Goal: Transaction & Acquisition: Book appointment/travel/reservation

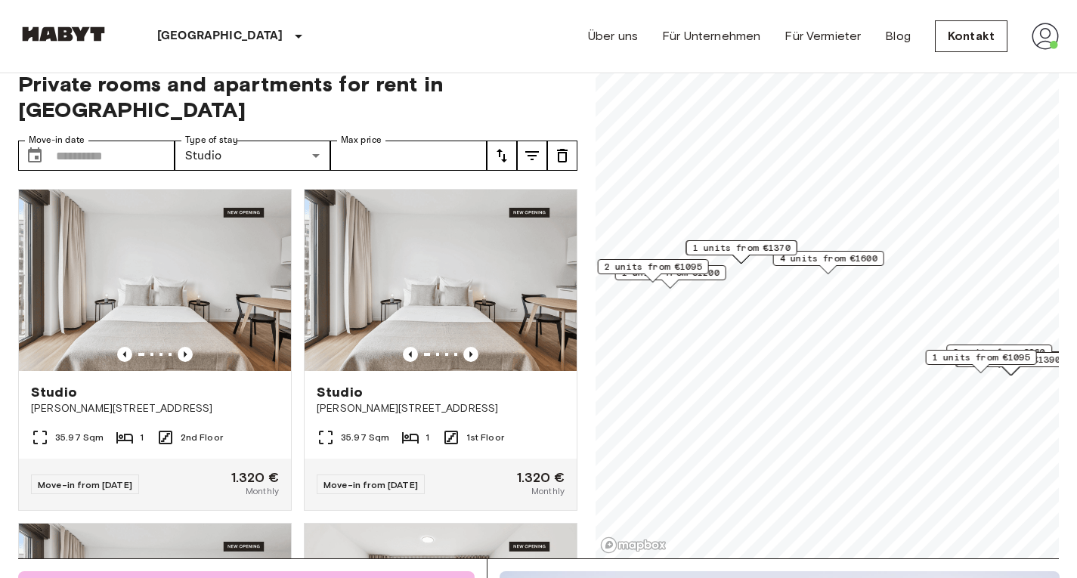
scroll to position [1977, 0]
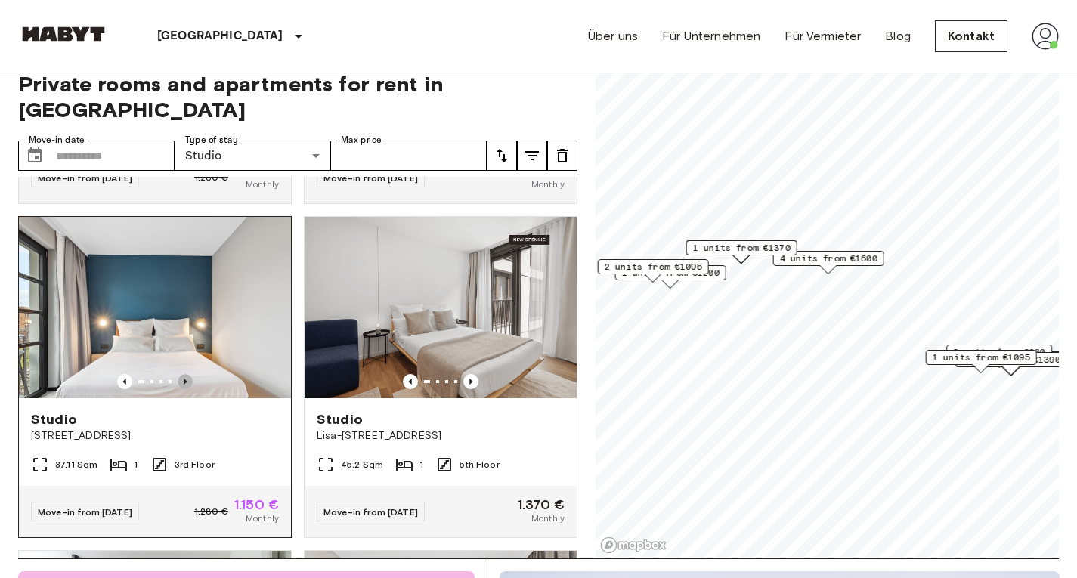
click at [185, 389] on icon "Previous image" at bounding box center [185, 381] width 15 height 15
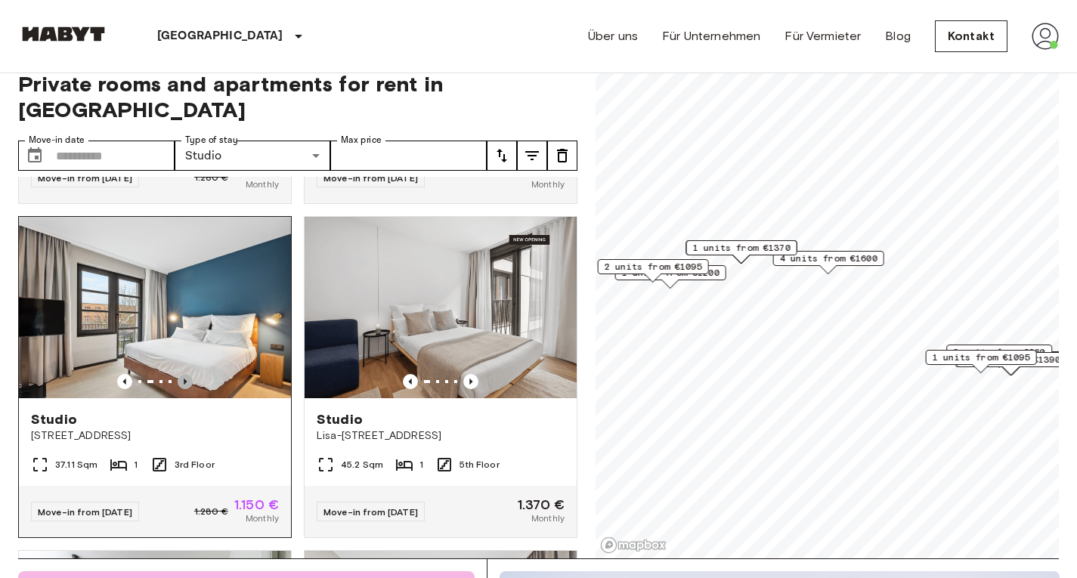
click at [185, 389] on icon "Previous image" at bounding box center [185, 381] width 15 height 15
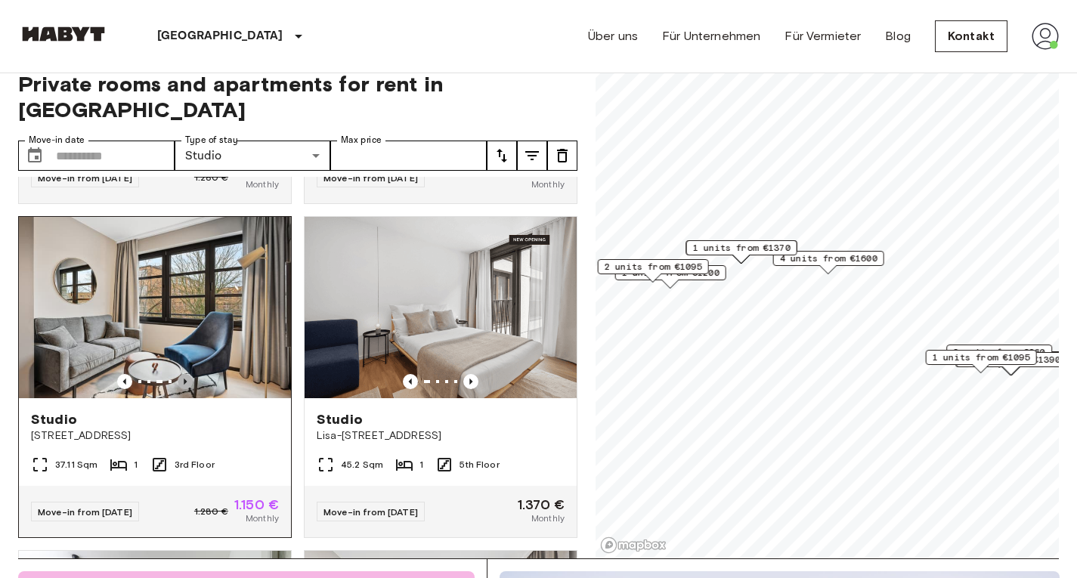
click at [185, 389] on icon "Previous image" at bounding box center [185, 381] width 15 height 15
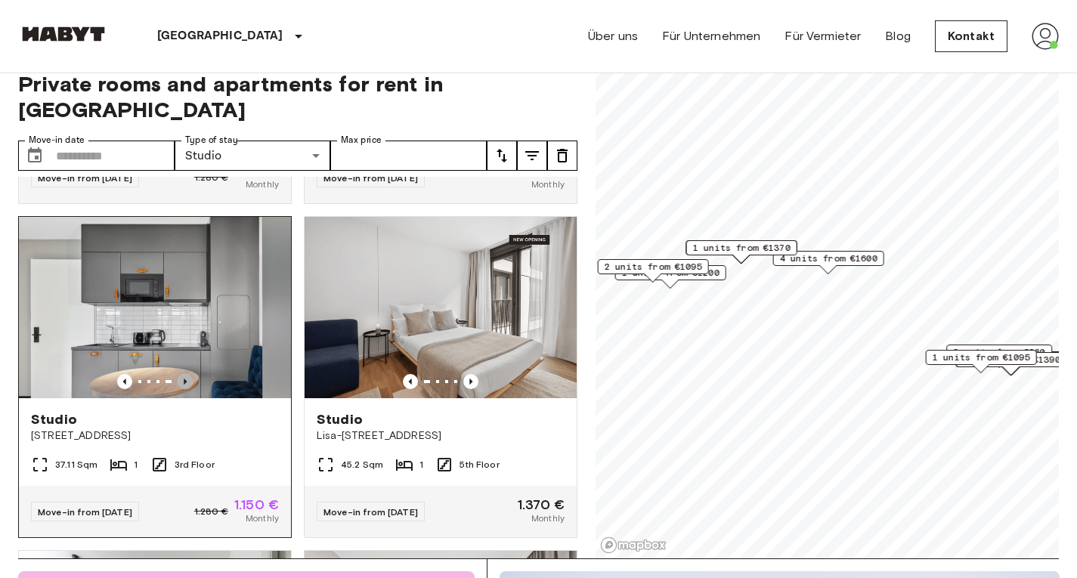
click at [185, 389] on icon "Previous image" at bounding box center [185, 381] width 15 height 15
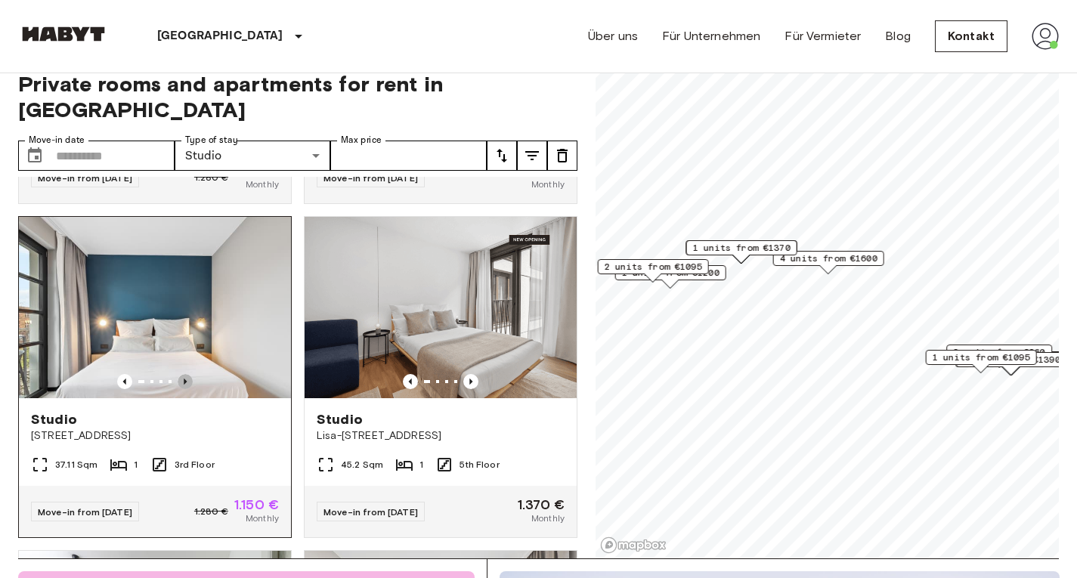
click at [185, 389] on icon "Previous image" at bounding box center [185, 381] width 15 height 15
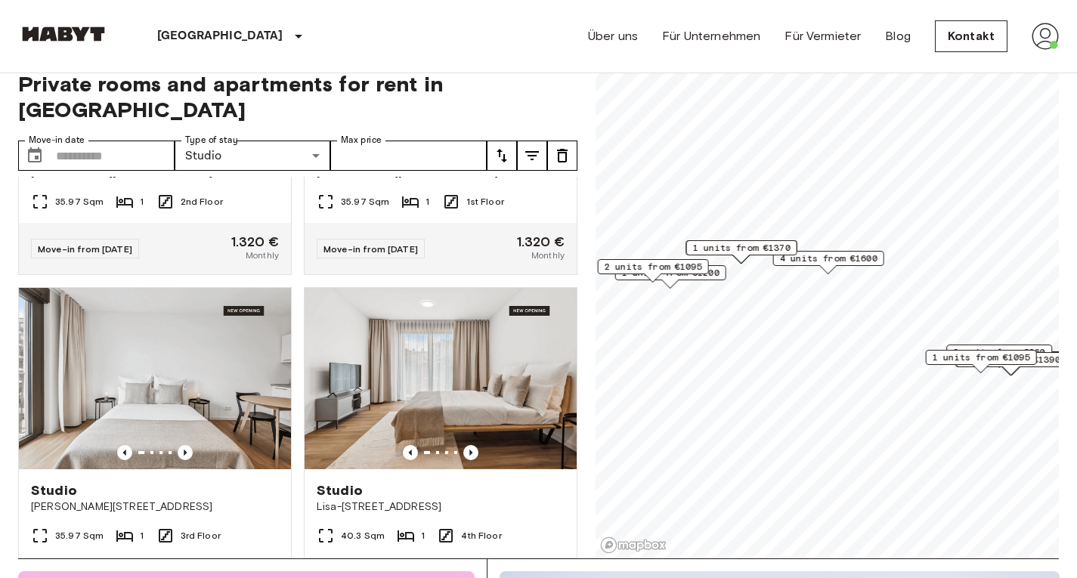
scroll to position [237, 0]
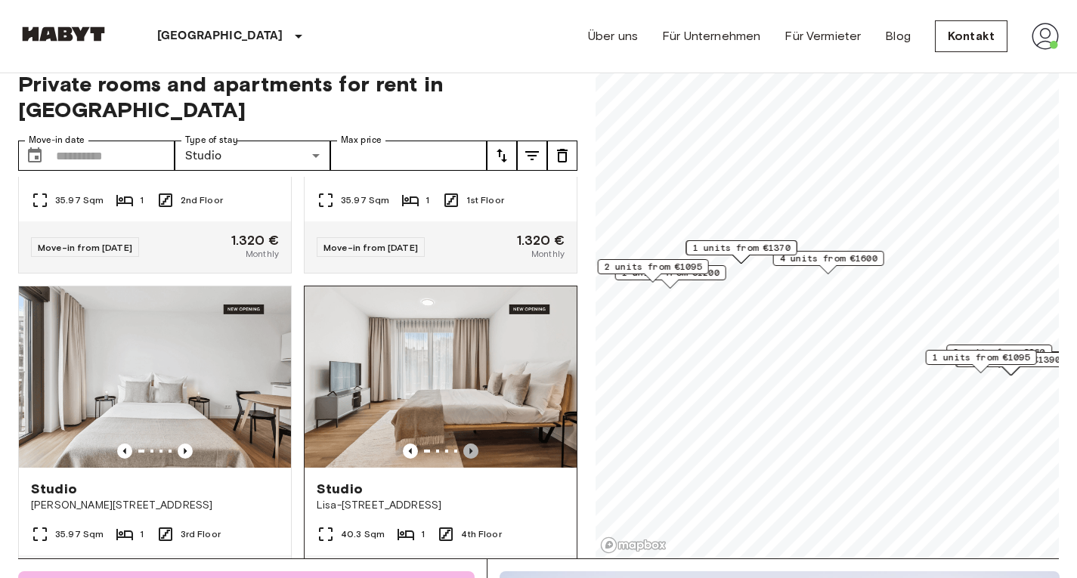
click at [463, 444] on icon "Previous image" at bounding box center [470, 451] width 15 height 15
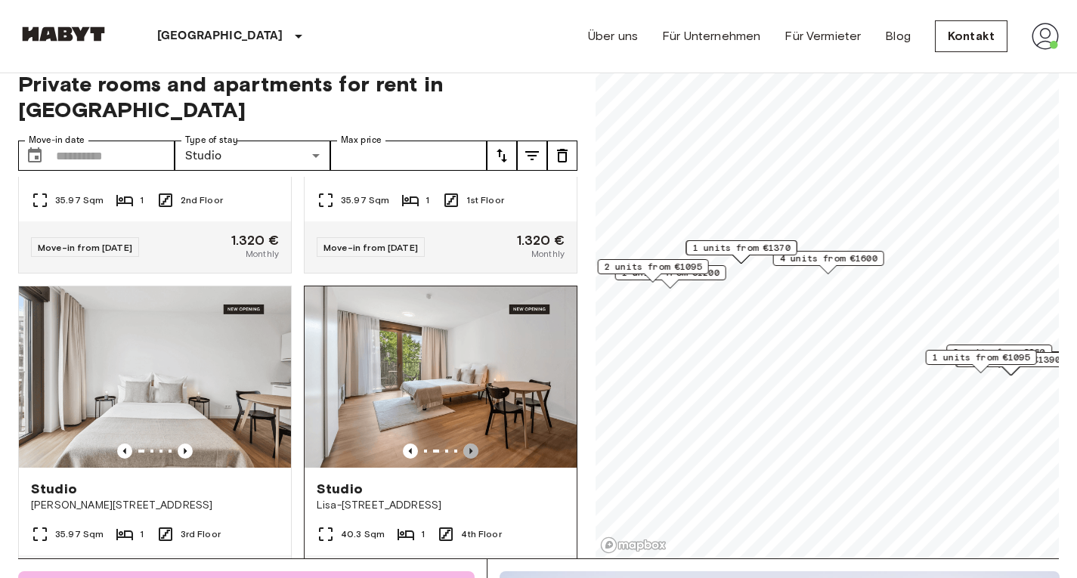
click at [463, 444] on icon "Previous image" at bounding box center [470, 451] width 15 height 15
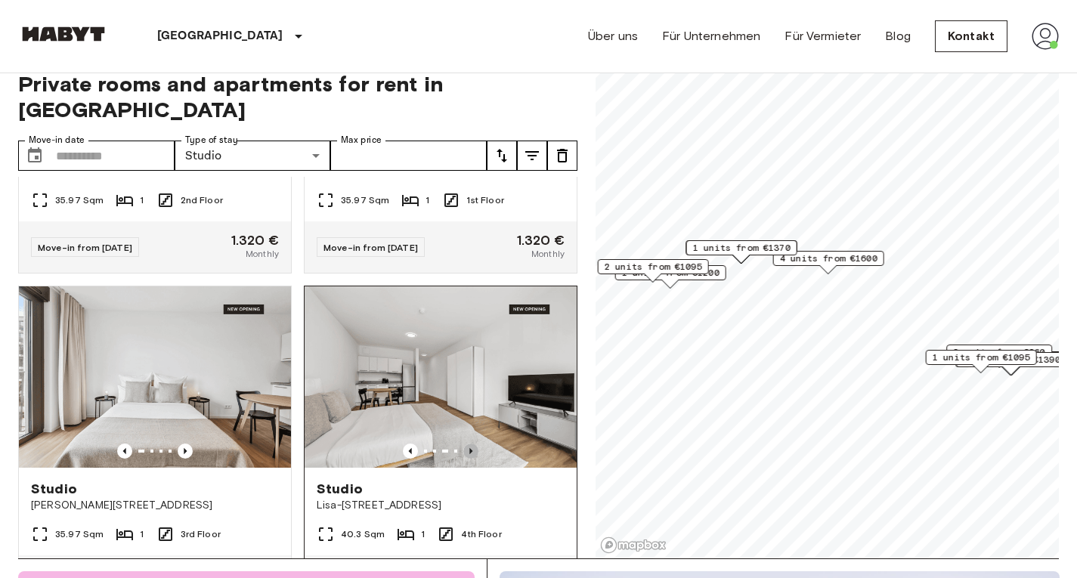
click at [463, 444] on icon "Previous image" at bounding box center [470, 451] width 15 height 15
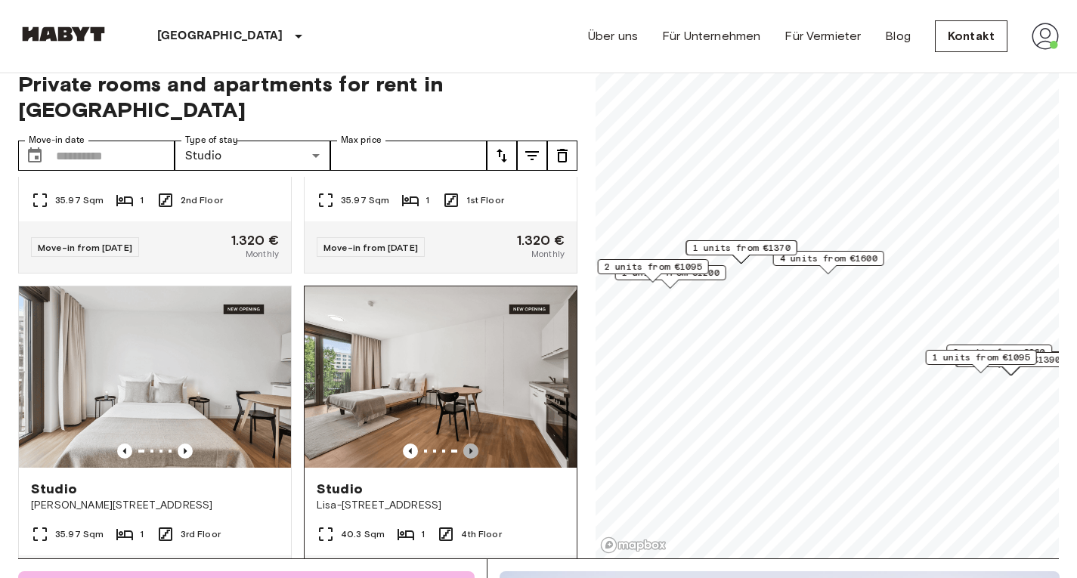
click at [463, 444] on icon "Previous image" at bounding box center [470, 451] width 15 height 15
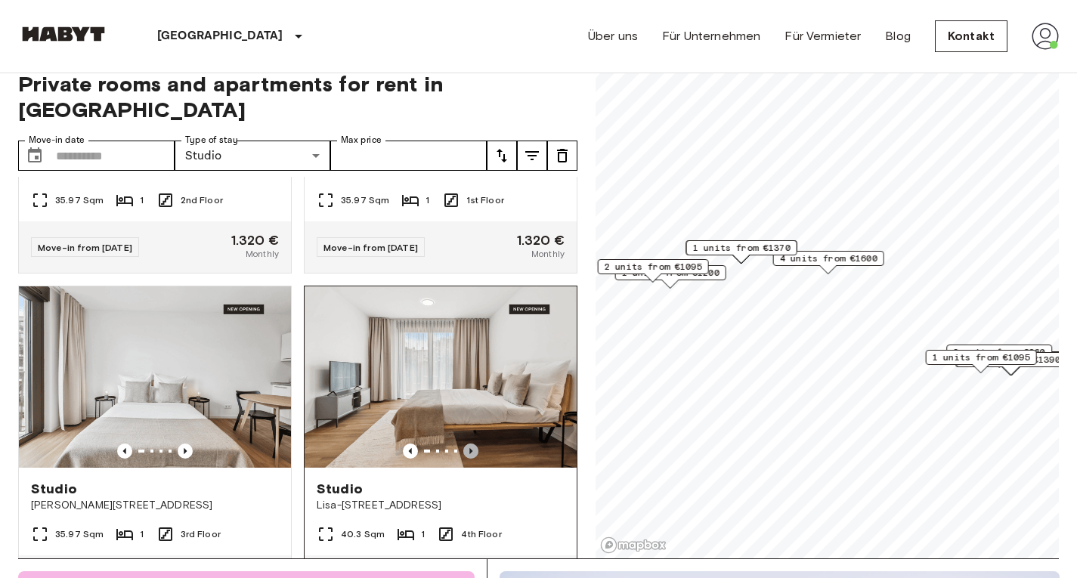
click at [463, 444] on icon "Previous image" at bounding box center [470, 451] width 15 height 15
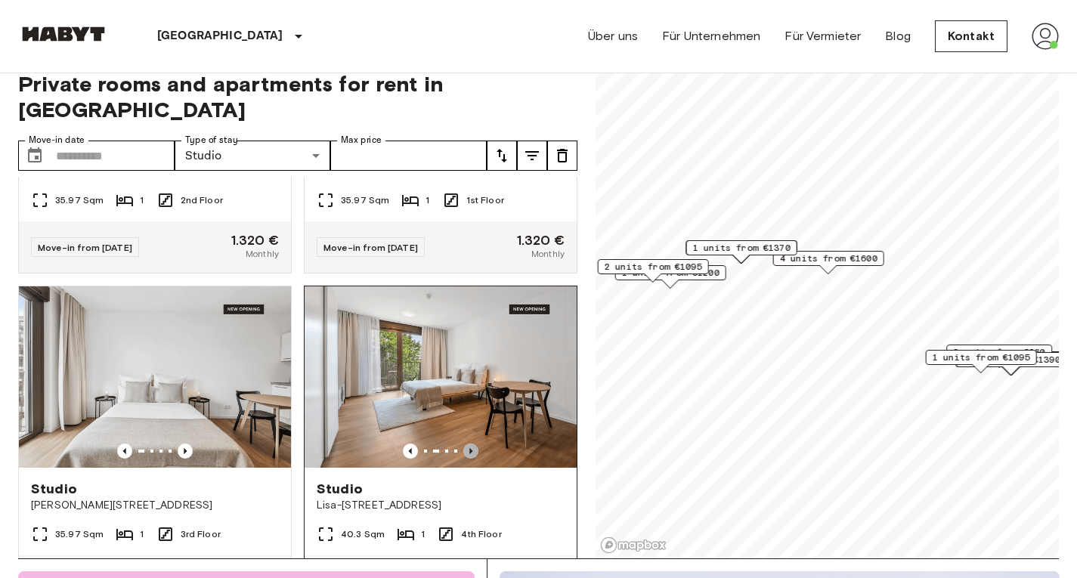
click at [463, 444] on icon "Previous image" at bounding box center [470, 451] width 15 height 15
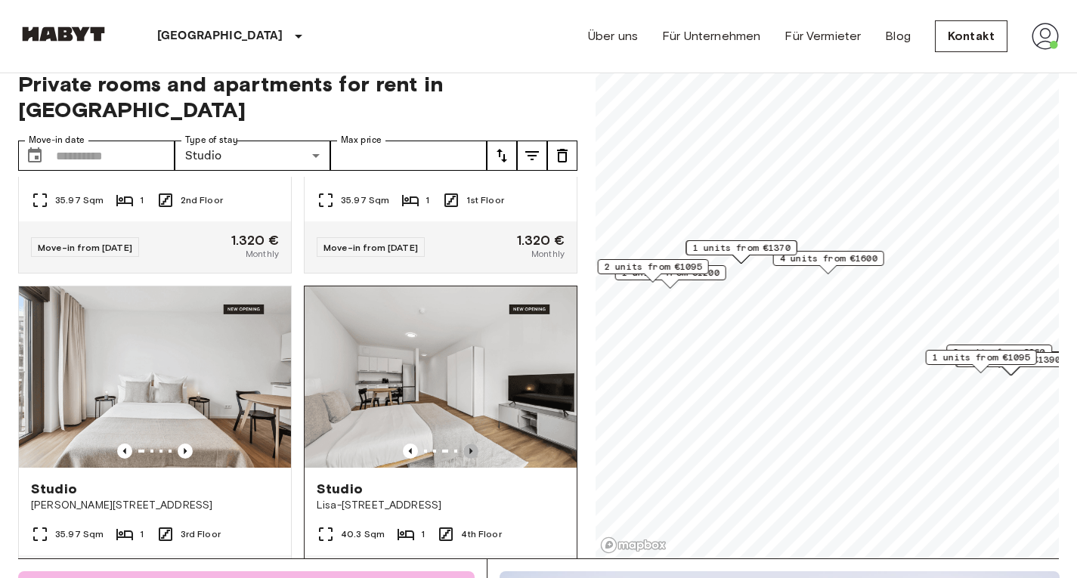
click at [463, 444] on icon "Previous image" at bounding box center [470, 451] width 15 height 15
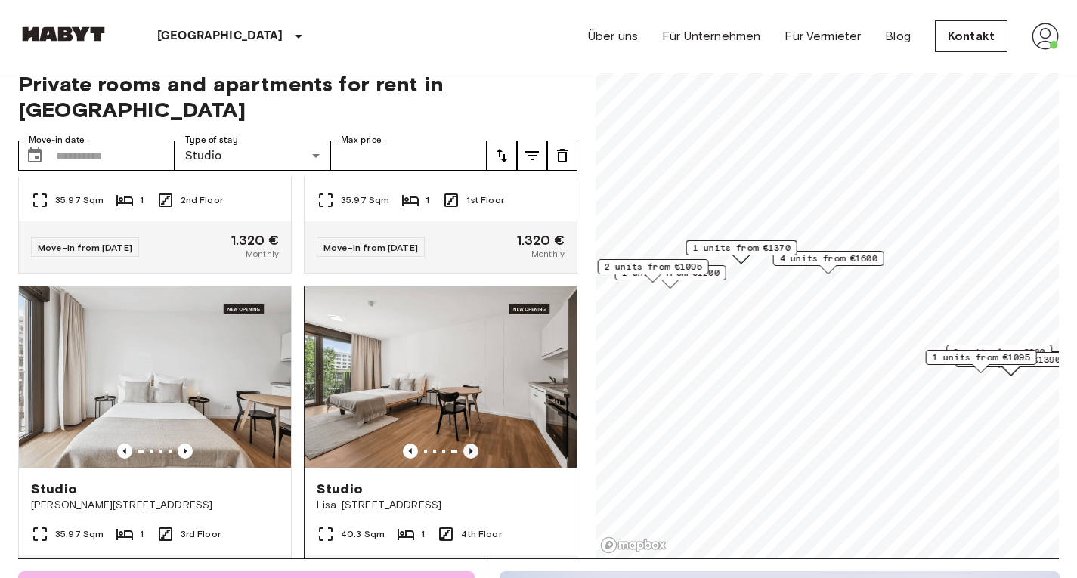
click at [463, 444] on icon "Previous image" at bounding box center [470, 451] width 15 height 15
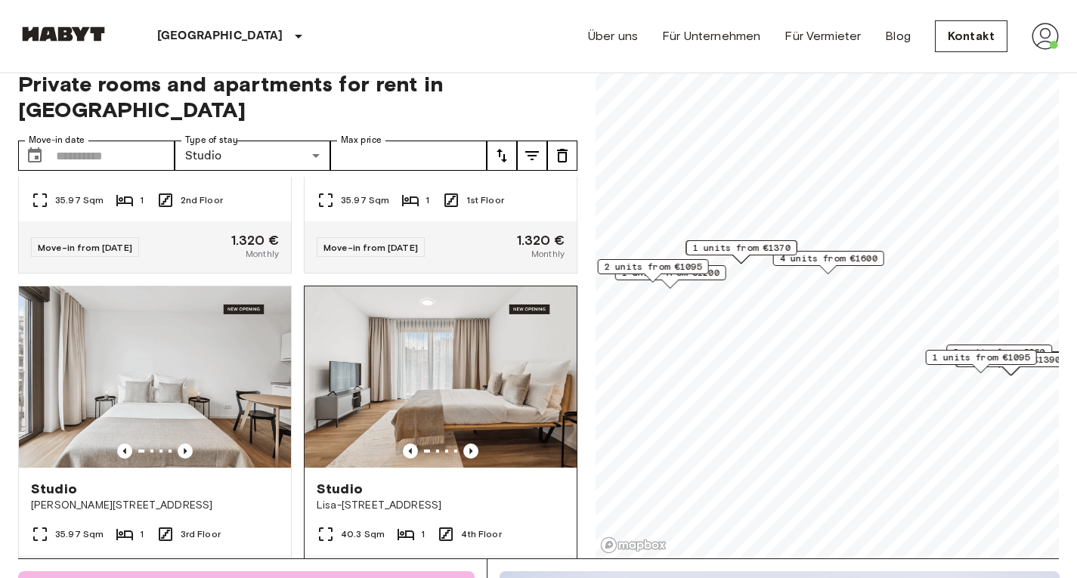
click at [462, 391] on img at bounding box center [441, 376] width 272 height 181
click at [190, 444] on div at bounding box center [155, 451] width 272 height 15
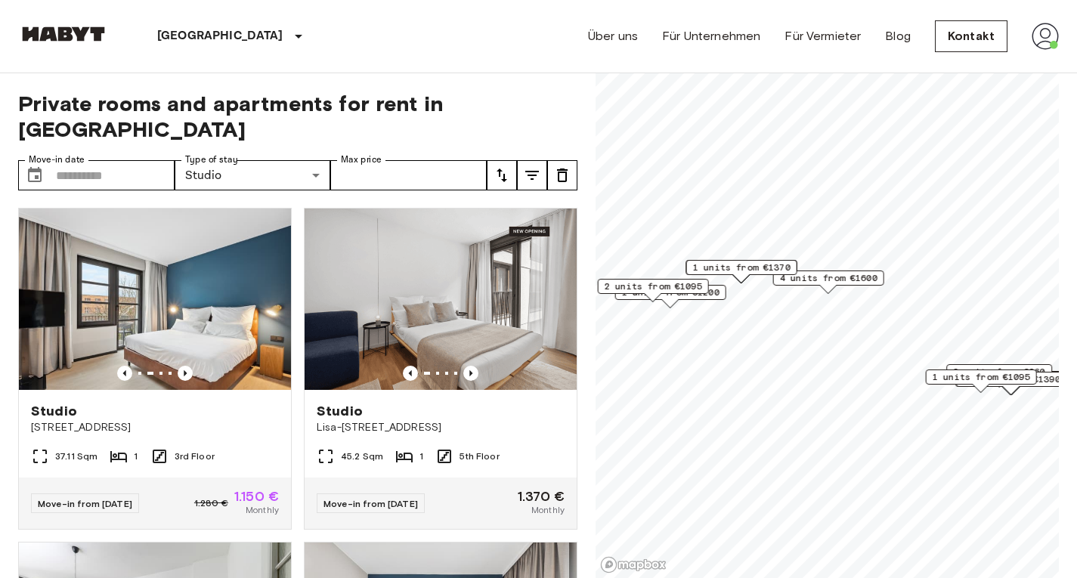
scroll to position [2006, 0]
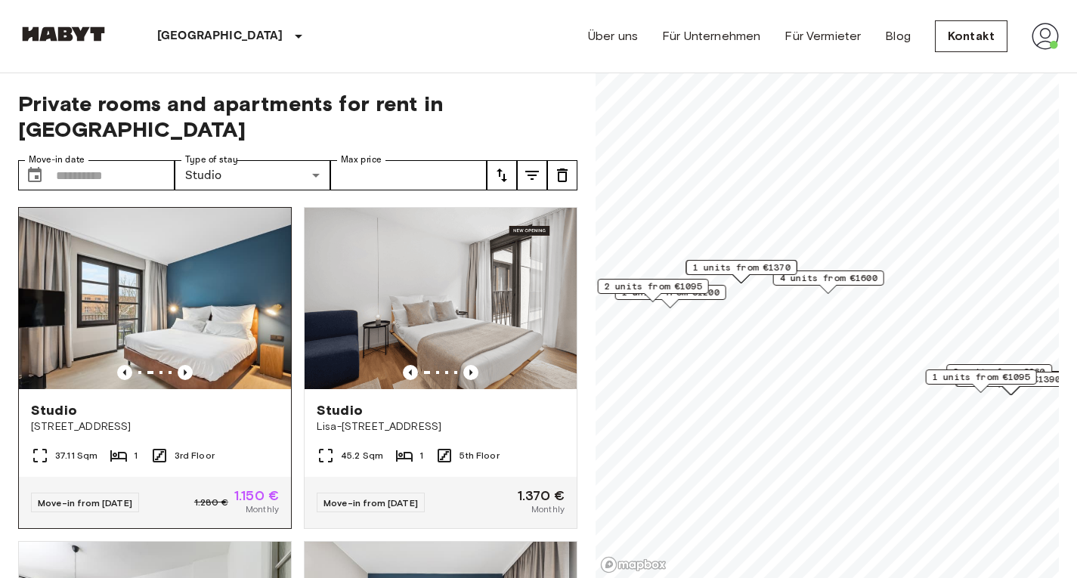
click at [220, 338] on img at bounding box center [155, 298] width 272 height 181
click at [240, 319] on img at bounding box center [155, 298] width 272 height 181
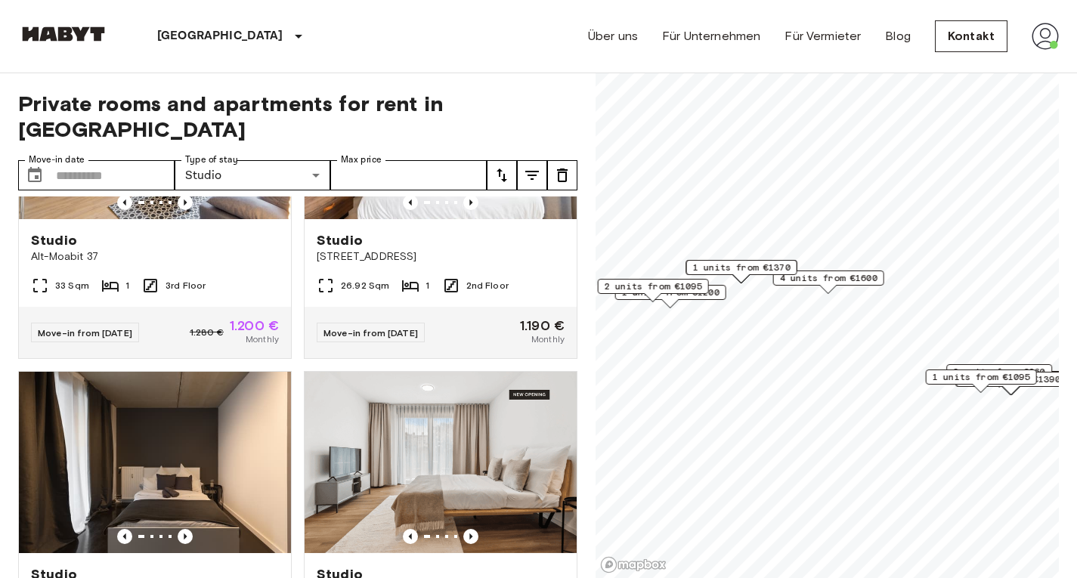
scroll to position [836, 0]
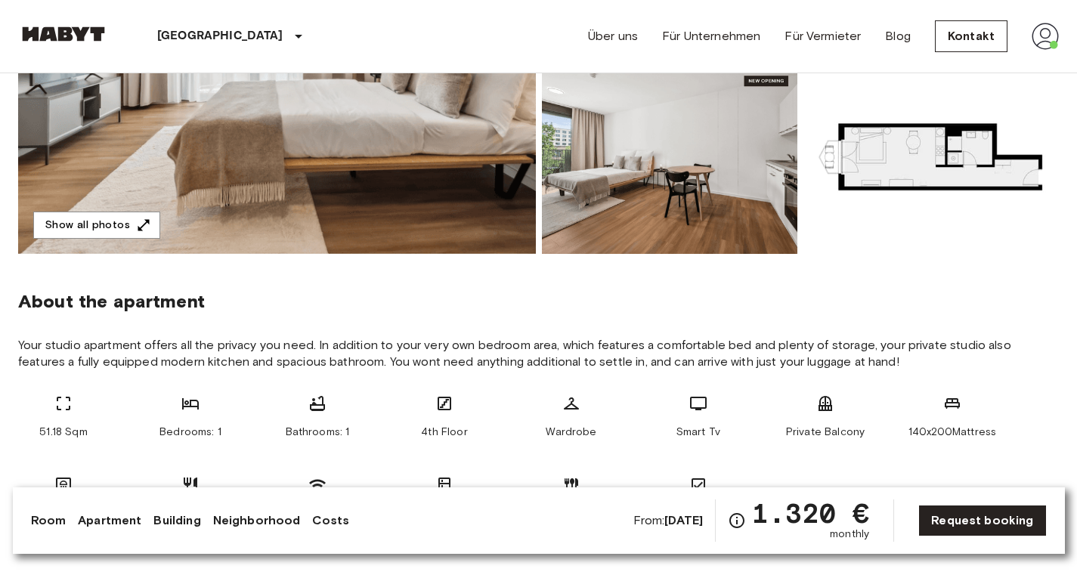
scroll to position [339, 0]
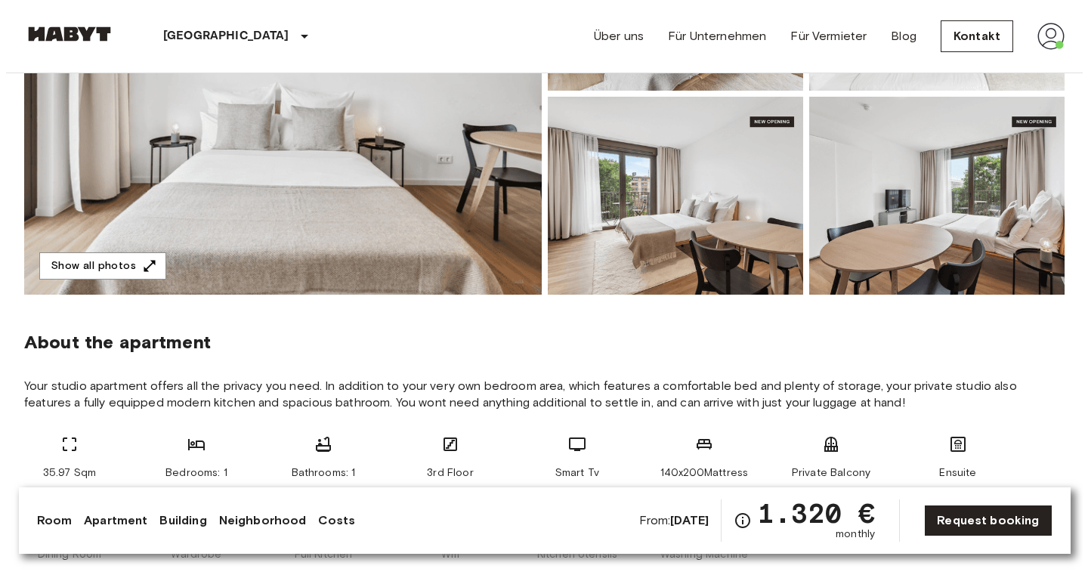
scroll to position [307, 0]
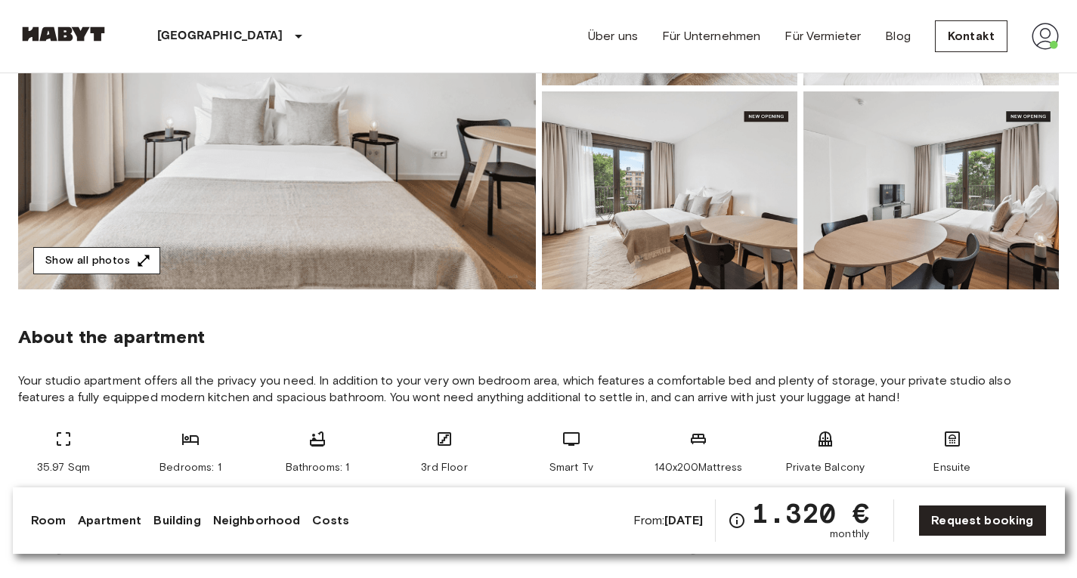
click at [138, 258] on icon "button" at bounding box center [143, 260] width 15 height 15
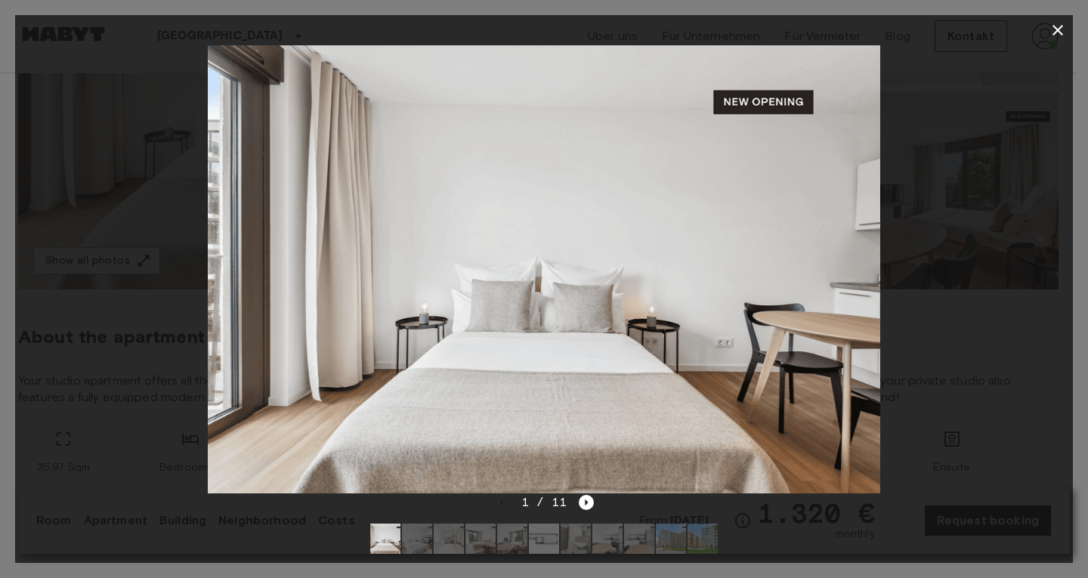
click at [536, 541] on img at bounding box center [544, 539] width 30 height 30
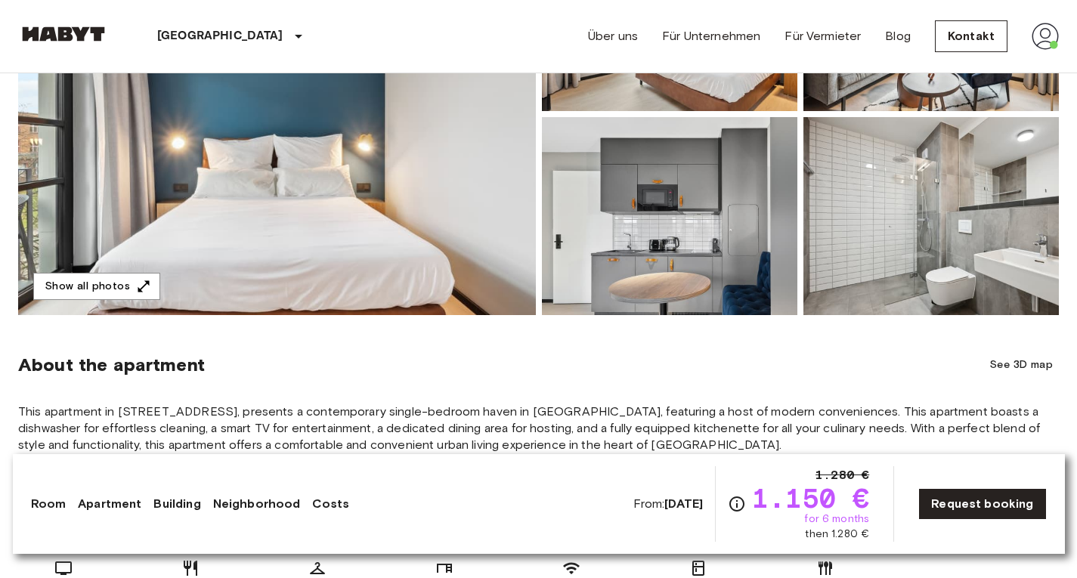
scroll to position [296, 0]
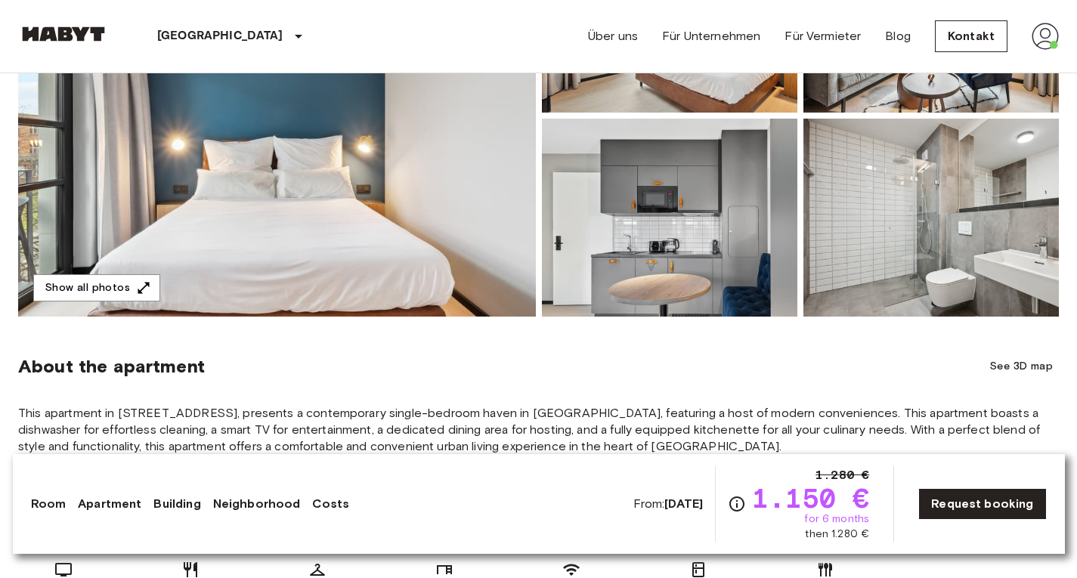
click at [420, 272] on img at bounding box center [277, 116] width 518 height 402
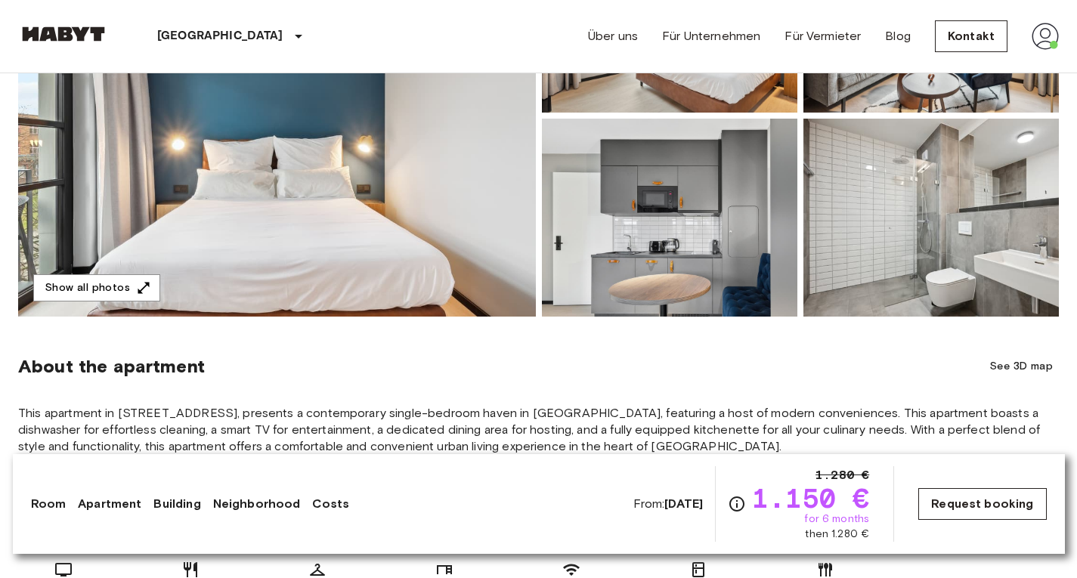
click at [957, 512] on link "Request booking" at bounding box center [982, 504] width 128 height 32
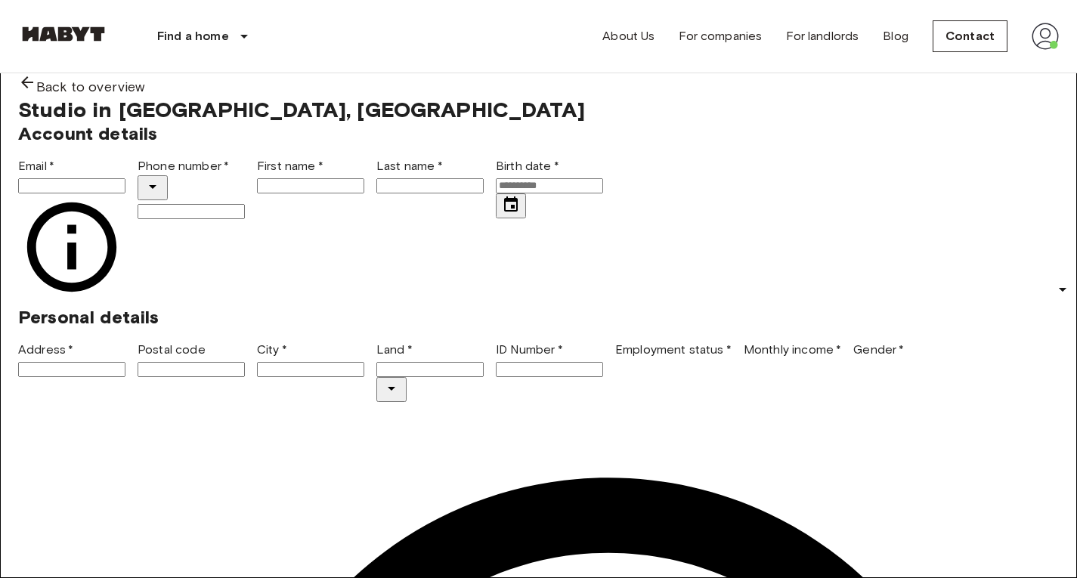
click at [585, 122] on span "Studio in [GEOGRAPHIC_DATA], [GEOGRAPHIC_DATA]" at bounding box center [301, 110] width 567 height 26
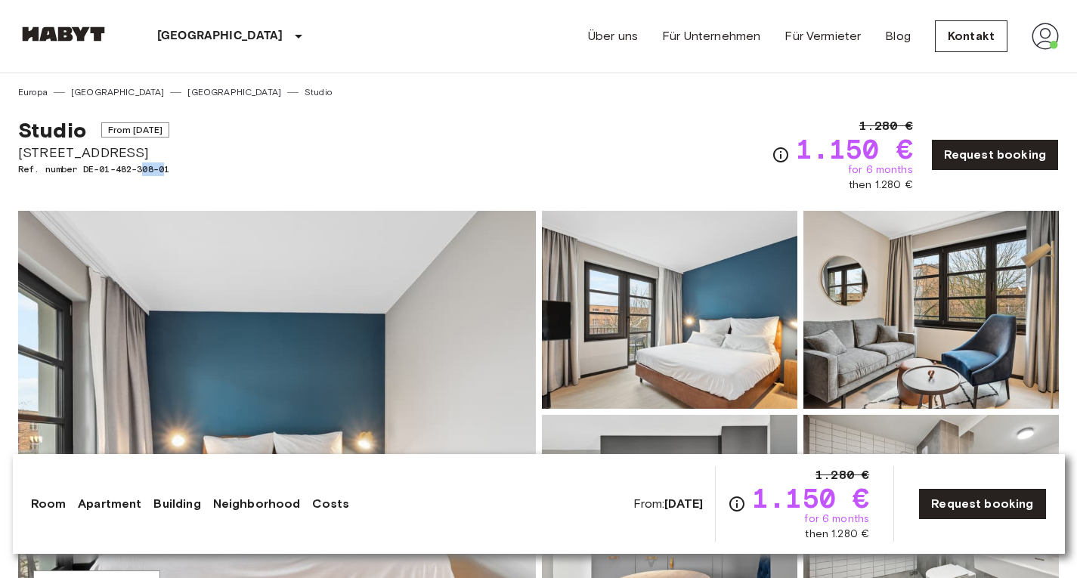
drag, startPoint x: 170, startPoint y: 168, endPoint x: 148, endPoint y: 169, distance: 21.9
click at [148, 169] on span "Ref. number DE-01-482-308-01" at bounding box center [93, 169] width 151 height 14
drag, startPoint x: 175, startPoint y: 170, endPoint x: 135, endPoint y: 169, distance: 39.3
click at [135, 169] on span "Ref. number DE-01-482-308-01" at bounding box center [93, 169] width 151 height 14
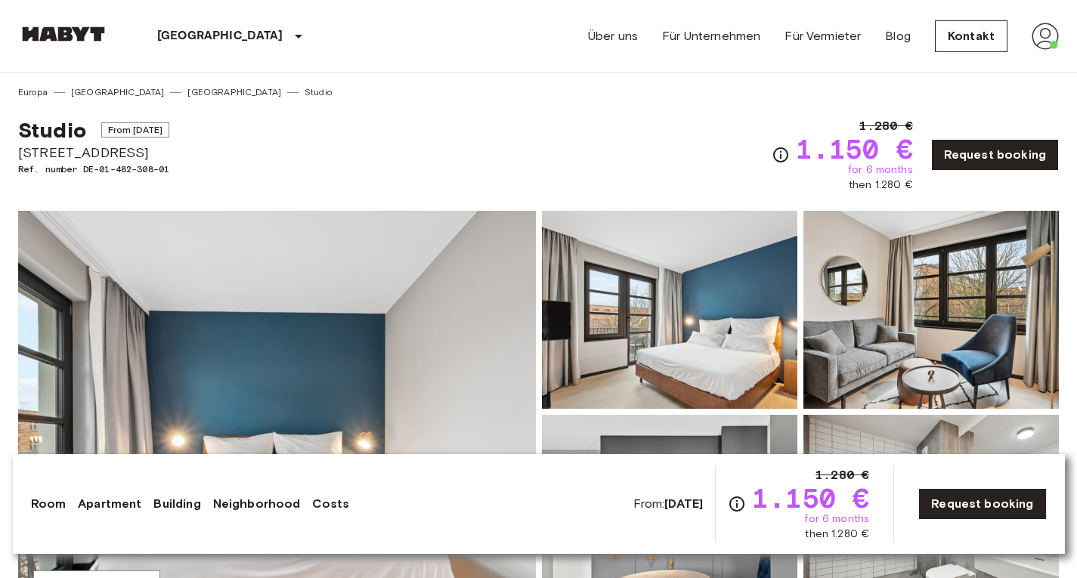
click at [247, 199] on div "Show all photos" at bounding box center [535, 400] width 1047 height 426
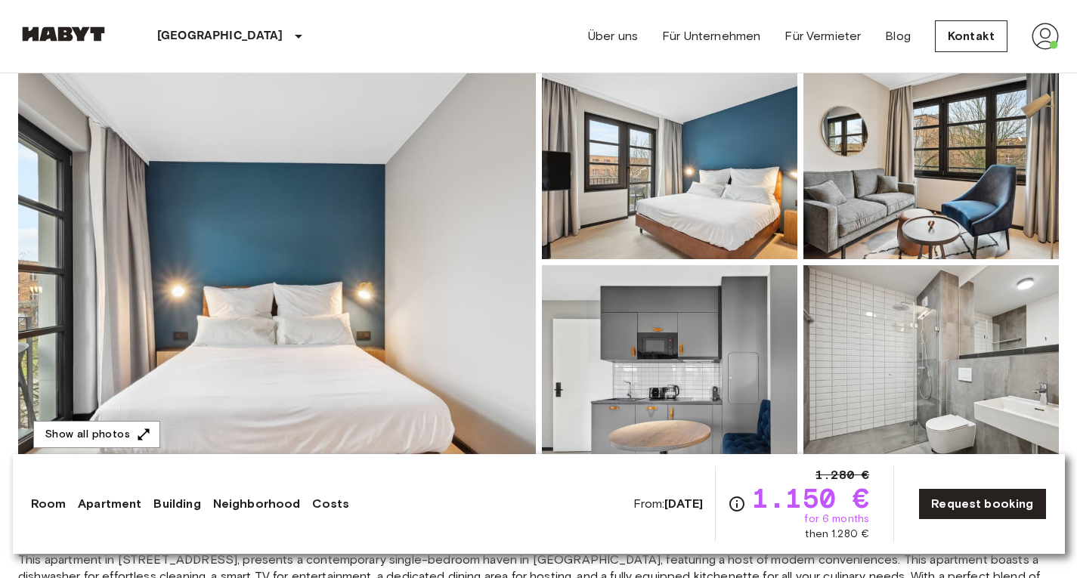
scroll to position [150, 0]
click at [747, 217] on img at bounding box center [669, 159] width 255 height 198
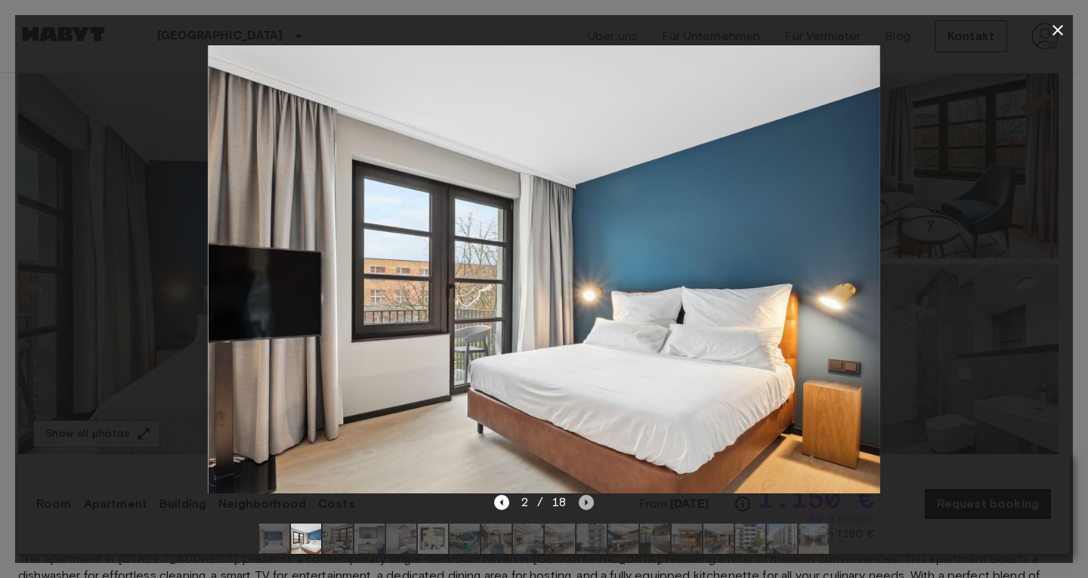
click at [592, 500] on icon "Next image" at bounding box center [586, 502] width 15 height 15
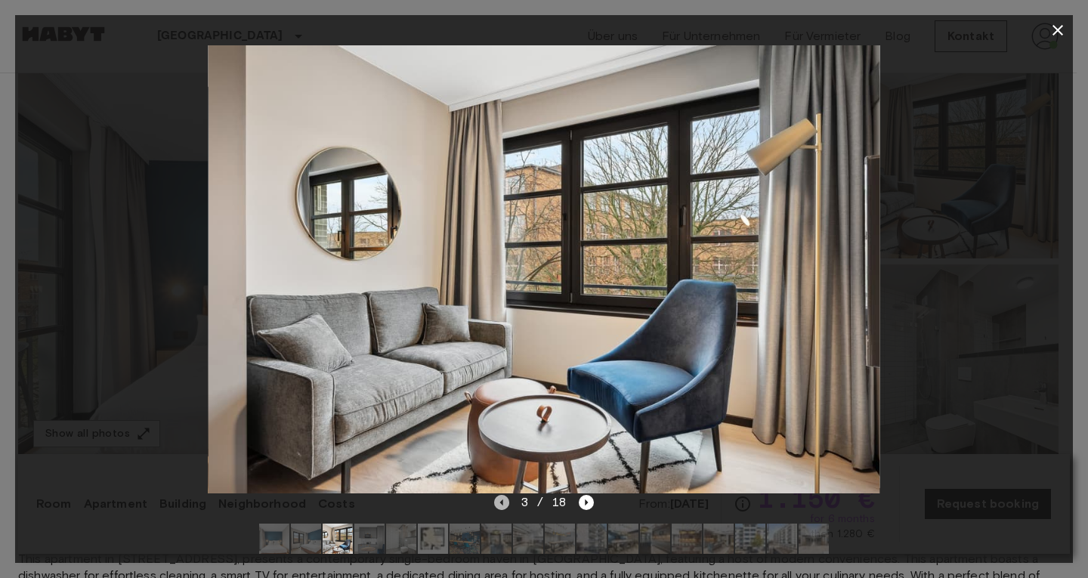
click at [502, 504] on icon "Previous image" at bounding box center [501, 502] width 15 height 15
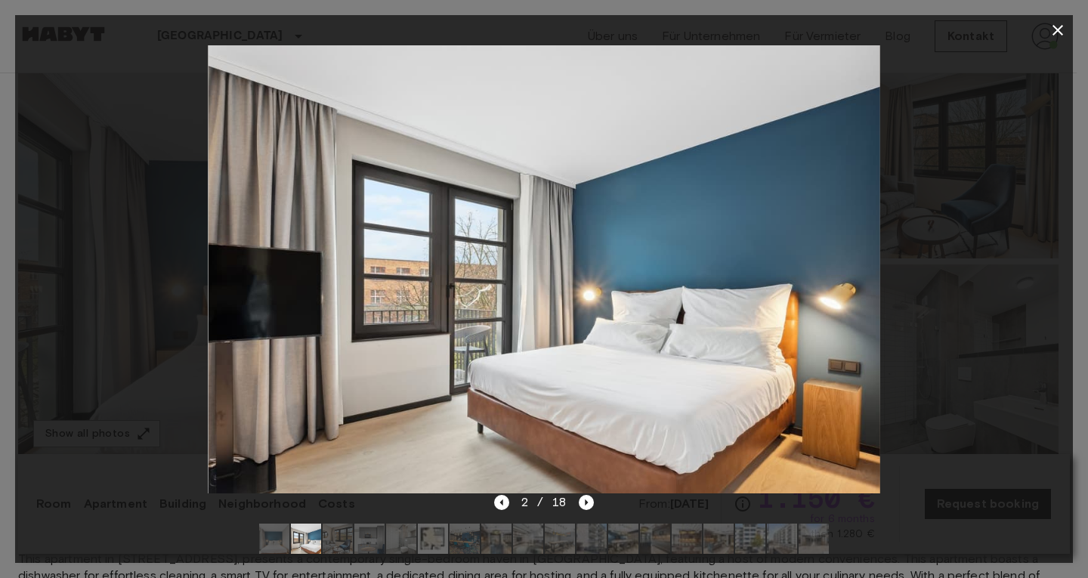
click at [435, 541] on img at bounding box center [433, 539] width 30 height 30
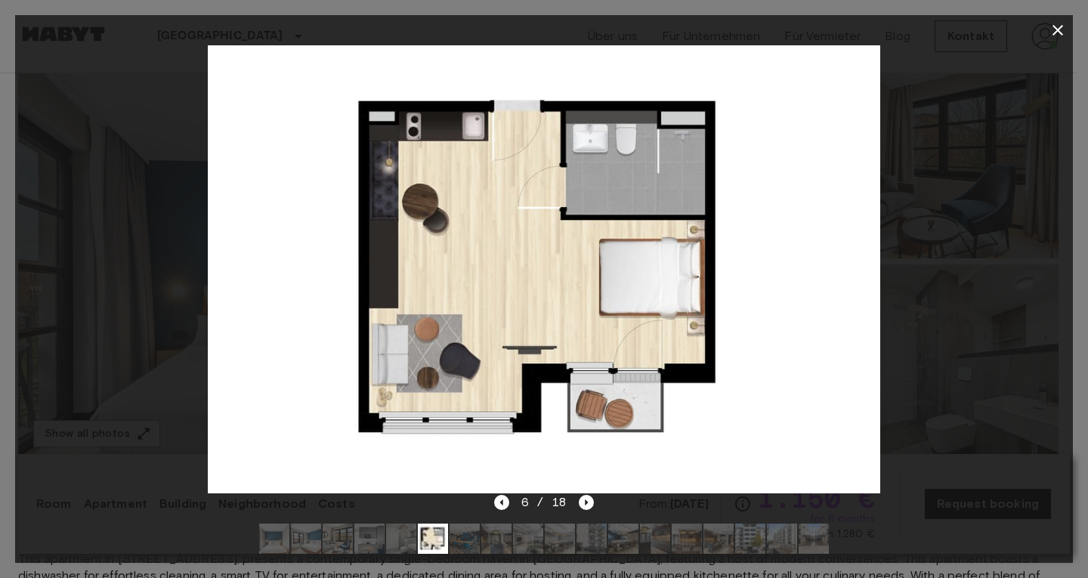
click at [403, 541] on img at bounding box center [401, 539] width 30 height 30
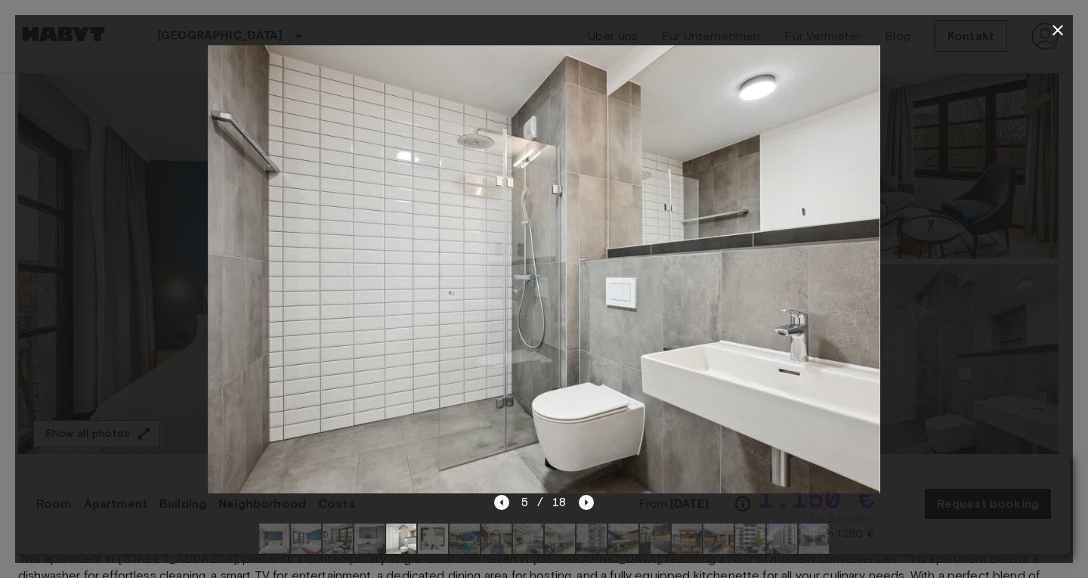
click at [362, 537] on img at bounding box center [369, 539] width 30 height 30
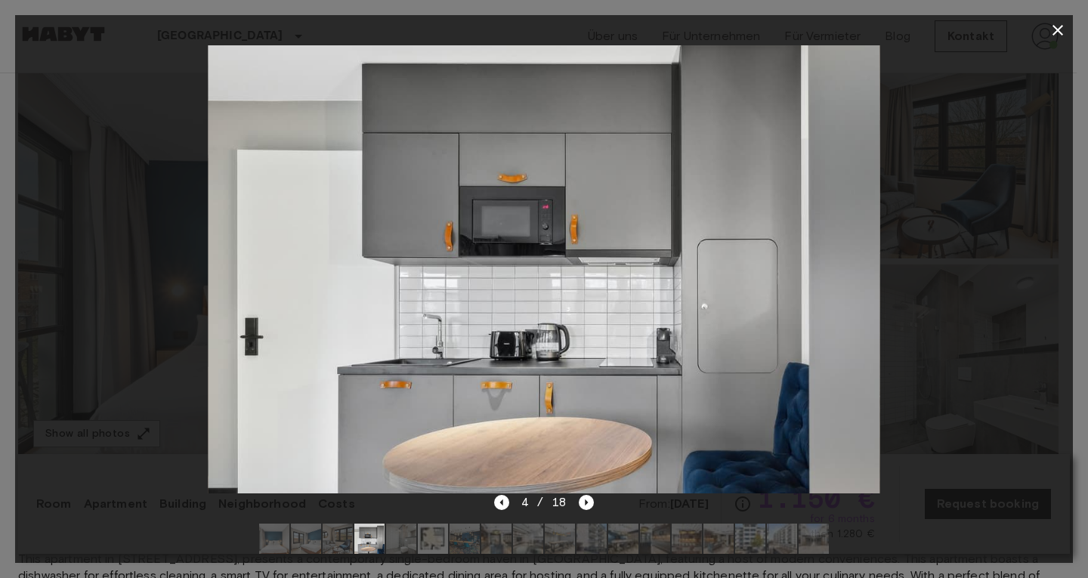
click at [344, 537] on img at bounding box center [338, 539] width 30 height 30
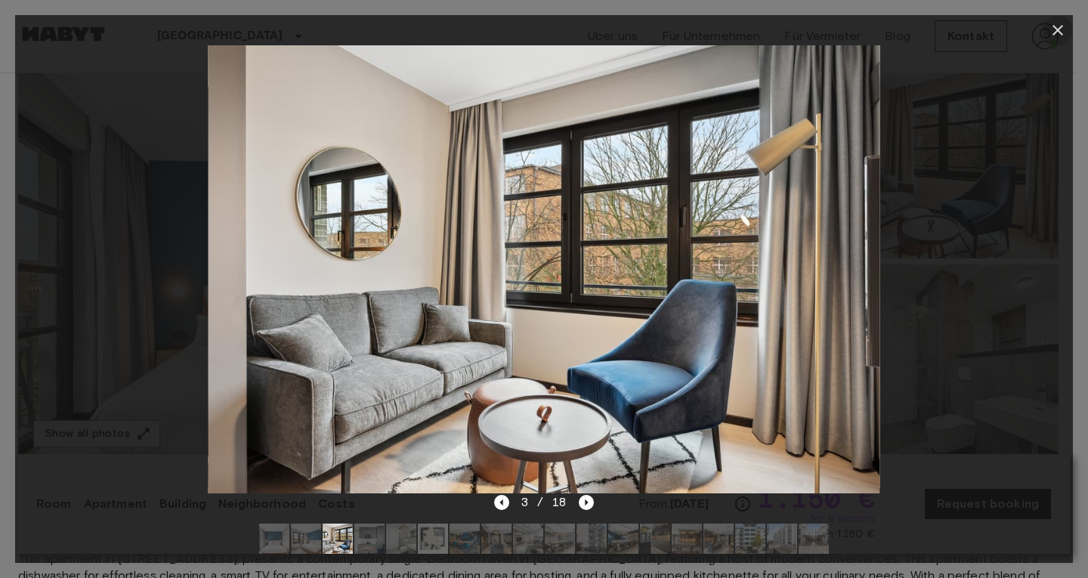
click at [1059, 23] on icon "button" at bounding box center [1058, 30] width 18 height 18
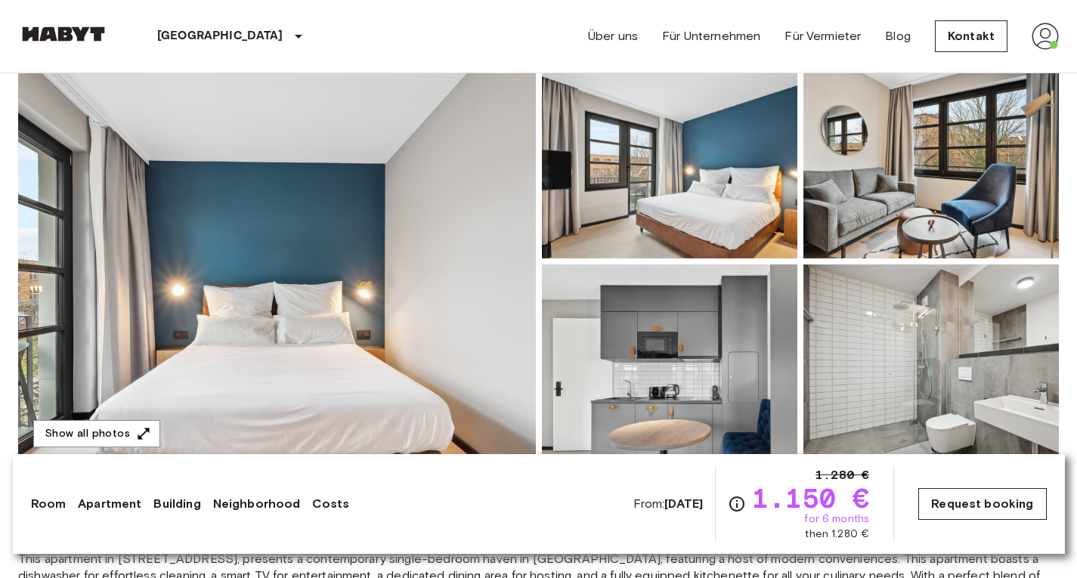
click at [951, 500] on link "Request booking" at bounding box center [982, 504] width 128 height 32
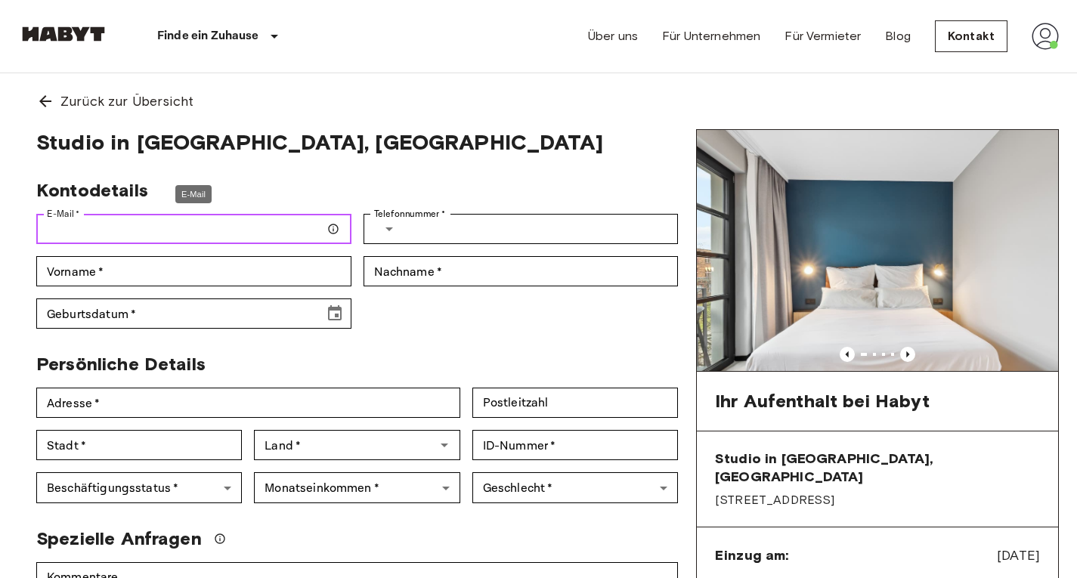
click at [289, 230] on input "E-Mail   *" at bounding box center [193, 229] width 315 height 30
type input "**********"
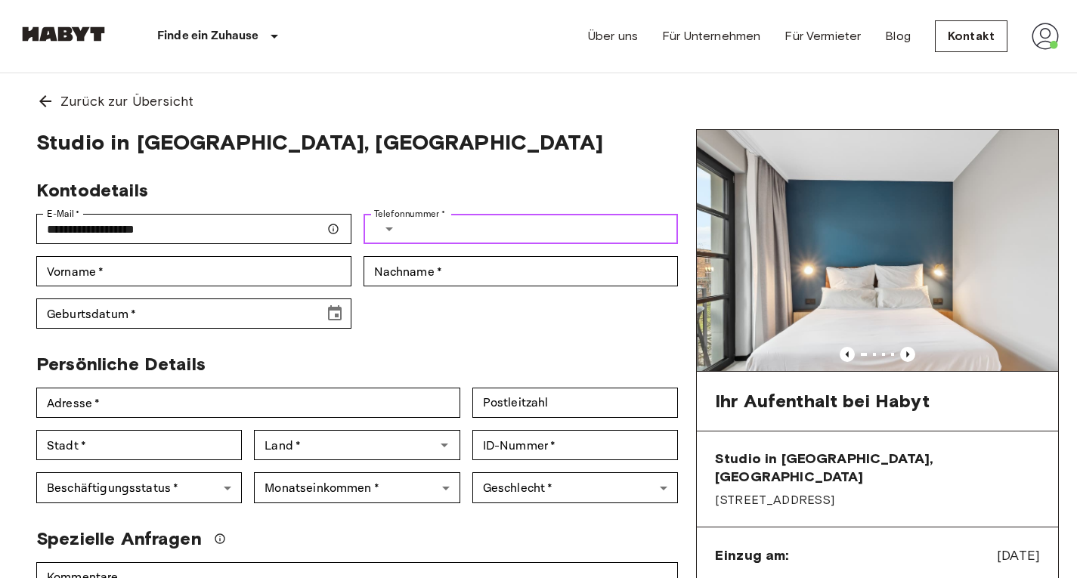
click at [455, 237] on input "Telefonnummer   *" at bounding box center [544, 229] width 268 height 30
type input "**********"
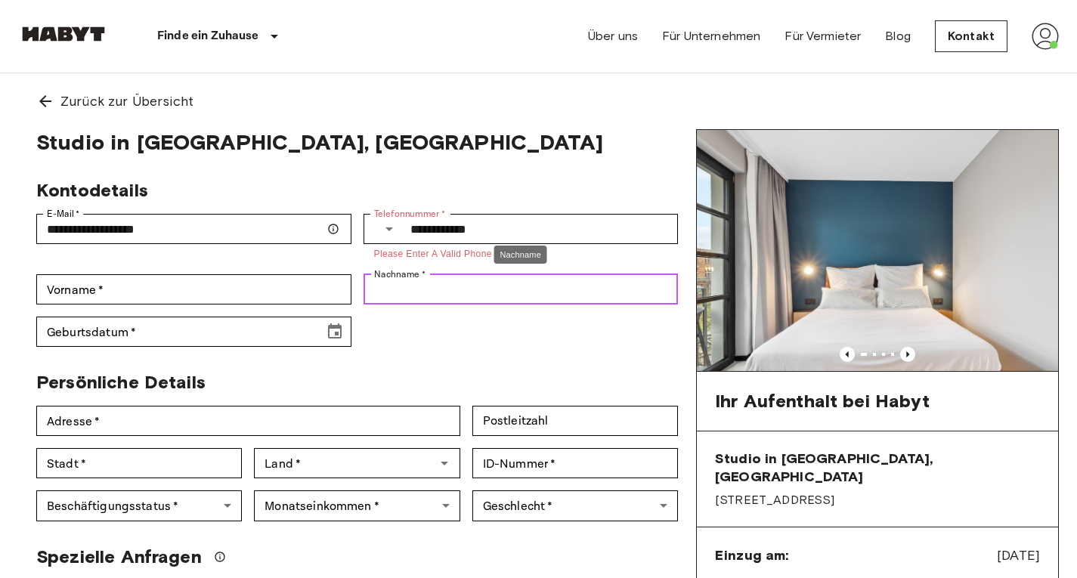
click at [414, 281] on input "Nachname   *" at bounding box center [521, 289] width 315 height 30
type input "*****"
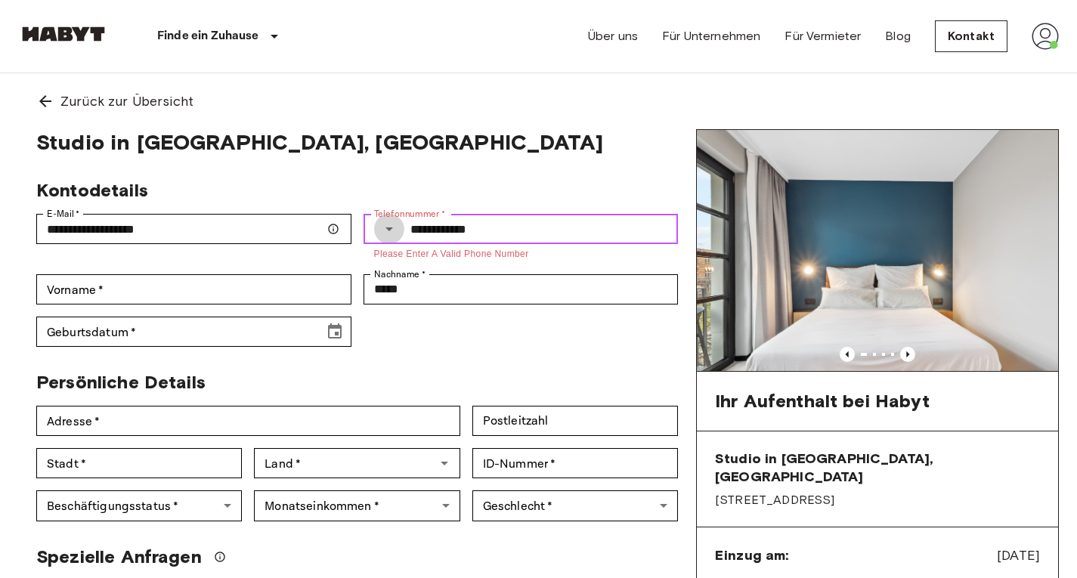
click at [392, 239] on button "Select country" at bounding box center [389, 229] width 30 height 30
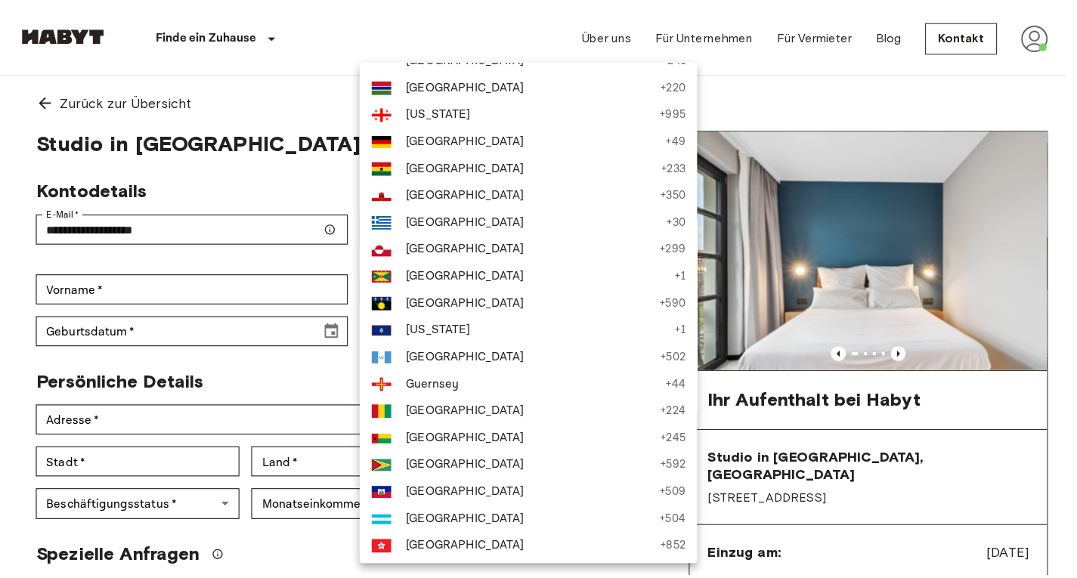
scroll to position [2170, 0]
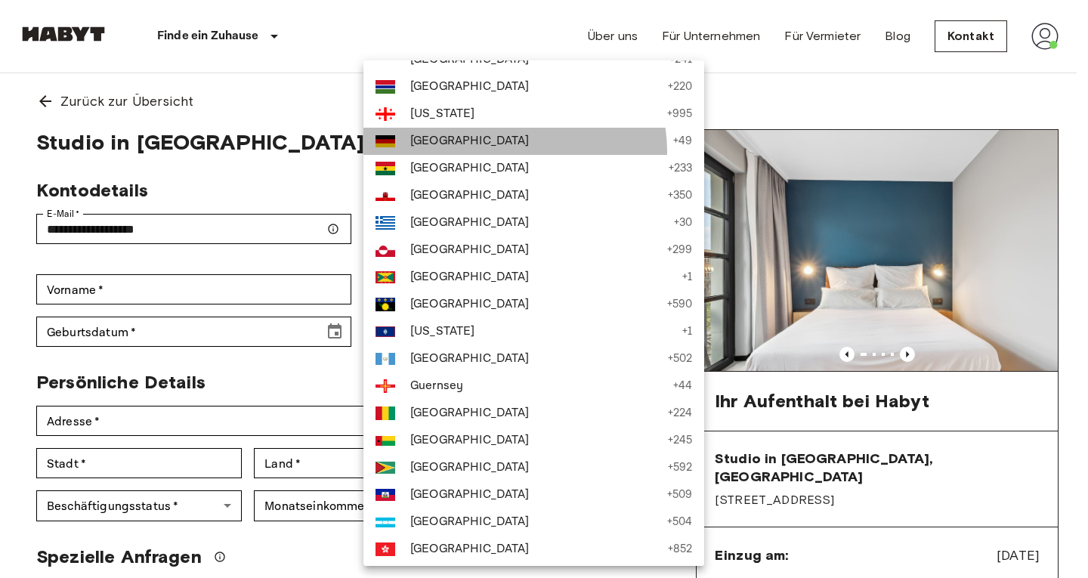
click at [514, 151] on li "[GEOGRAPHIC_DATA] + 49" at bounding box center [534, 141] width 341 height 27
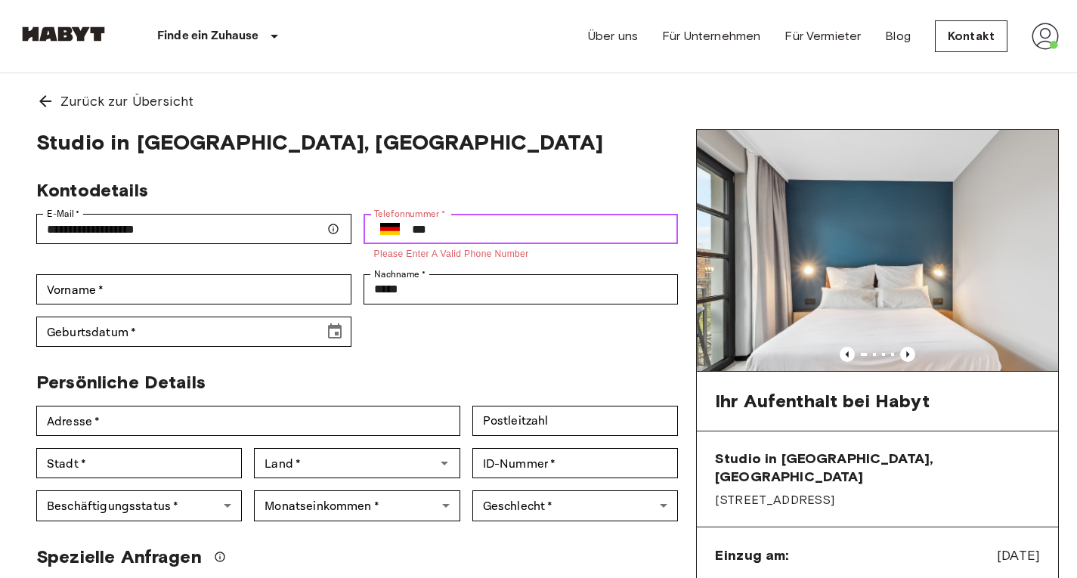
click at [483, 224] on input "***" at bounding box center [545, 229] width 267 height 30
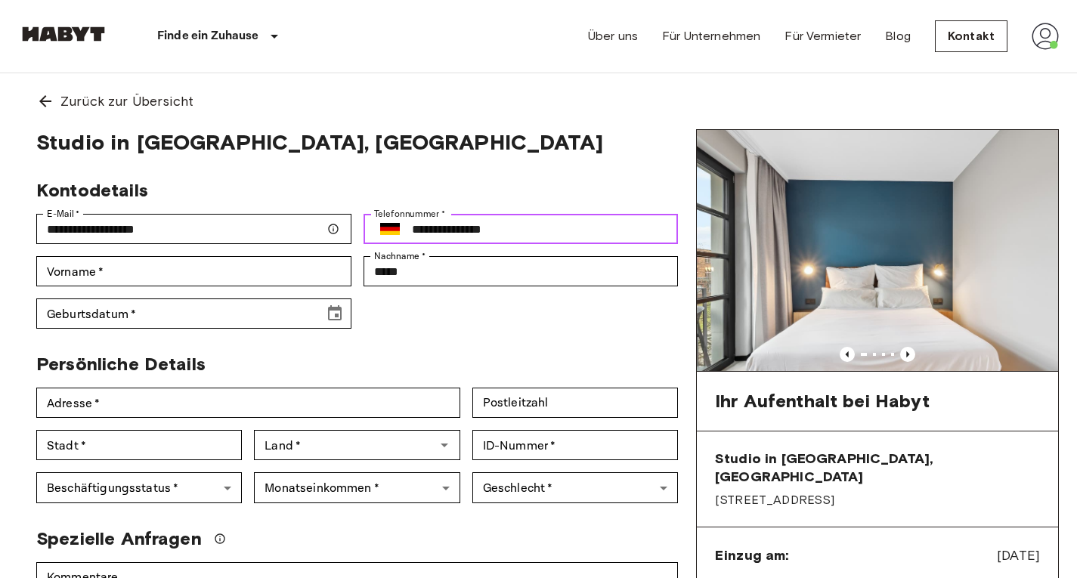
type input "**********"
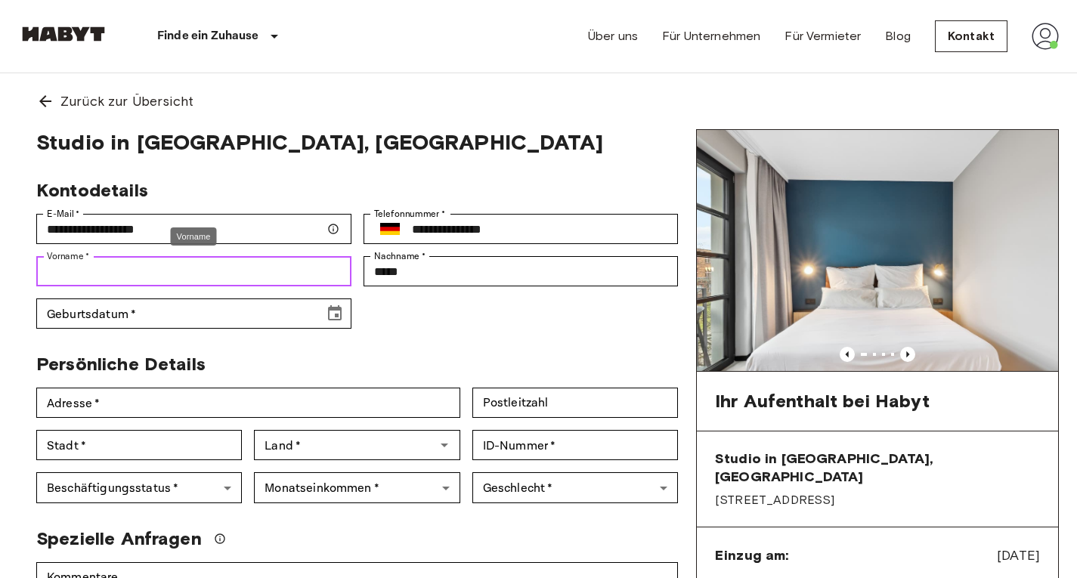
click at [265, 274] on input "Vorname   *" at bounding box center [193, 271] width 315 height 30
type input "******"
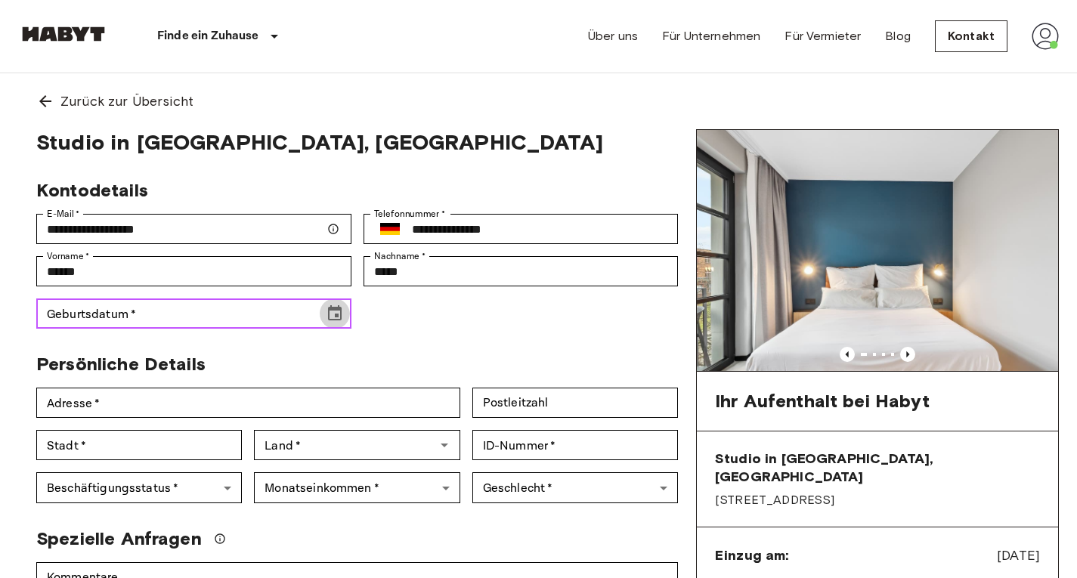
click at [337, 320] on icon "Choose date" at bounding box center [335, 312] width 14 height 15
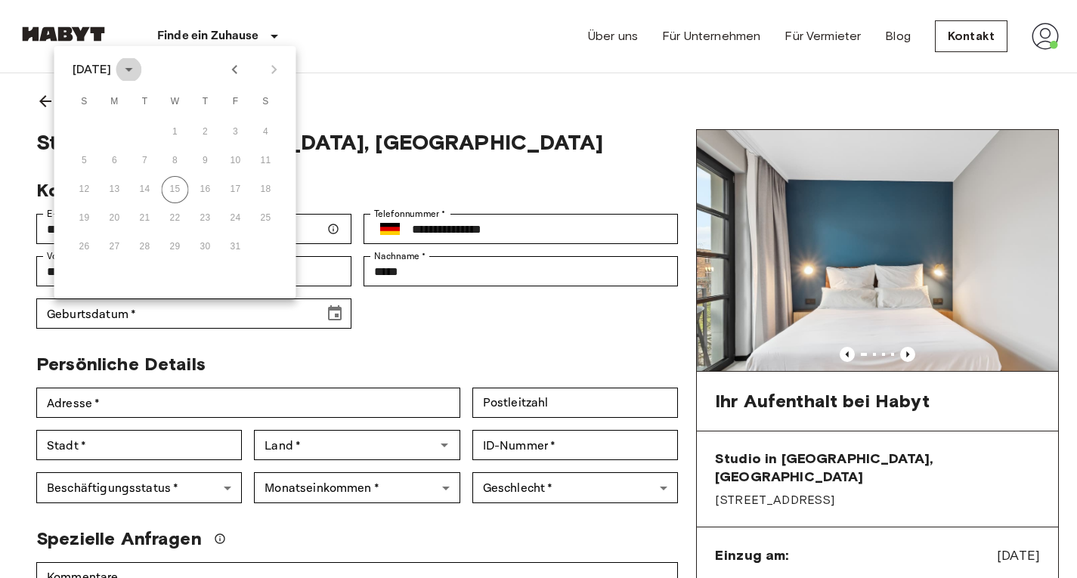
click at [138, 73] on icon "calendar view is open, switch to year view" at bounding box center [128, 69] width 18 height 18
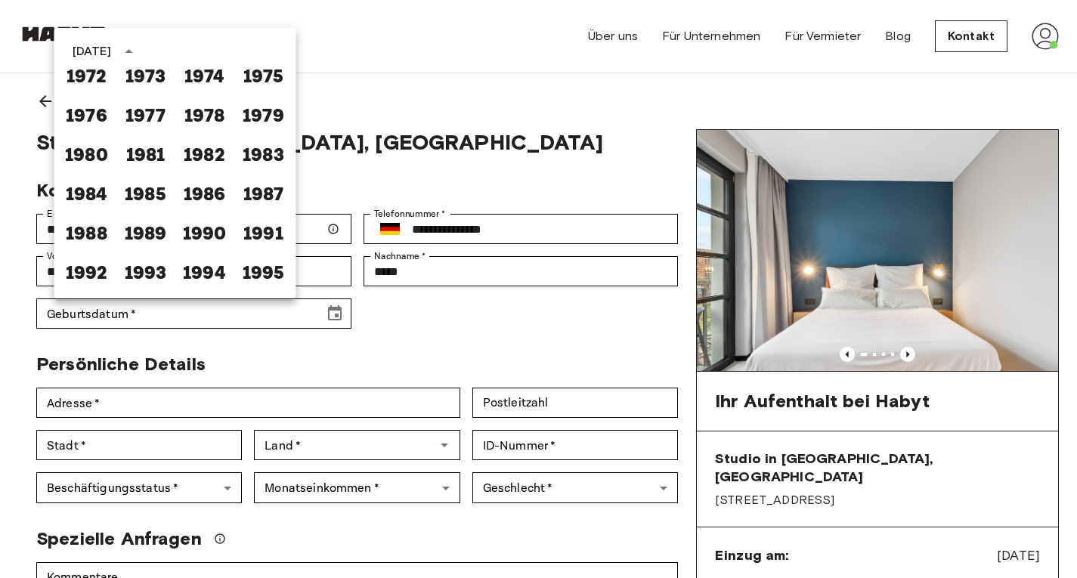
scroll to position [766, 0]
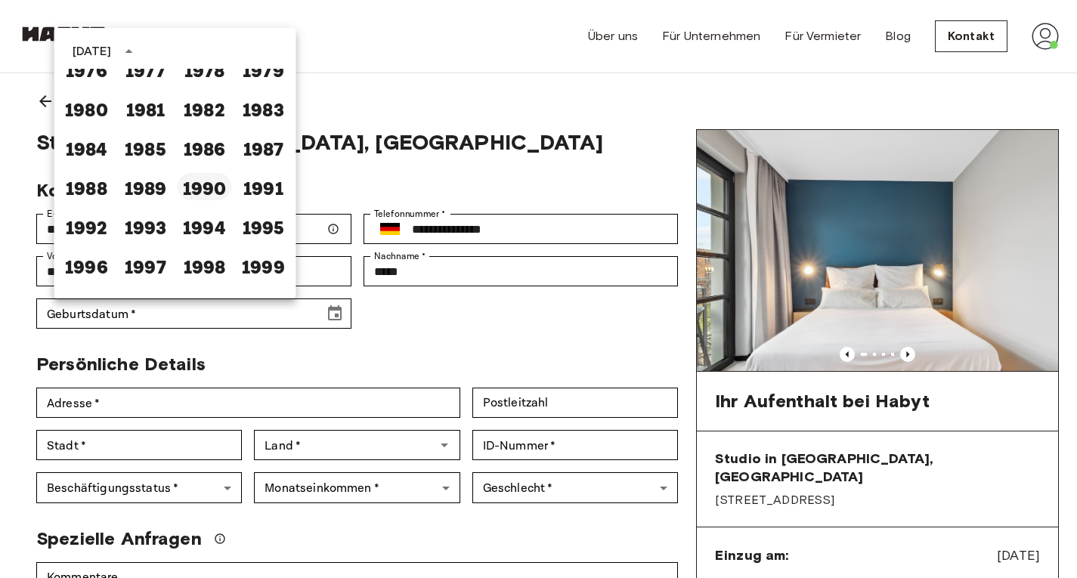
click at [198, 178] on button "1990" at bounding box center [205, 186] width 54 height 27
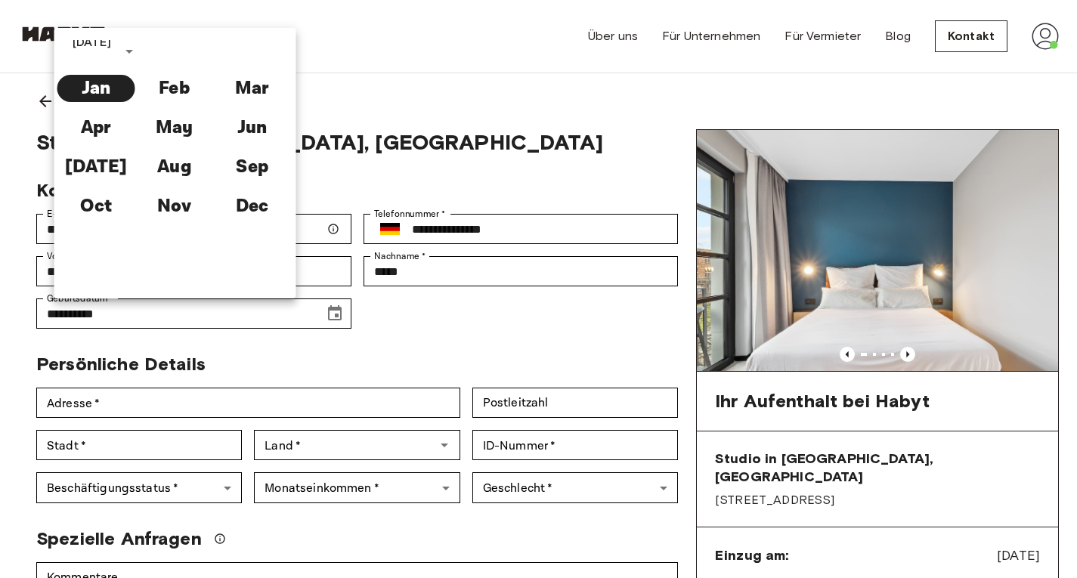
scroll to position [0, 0]
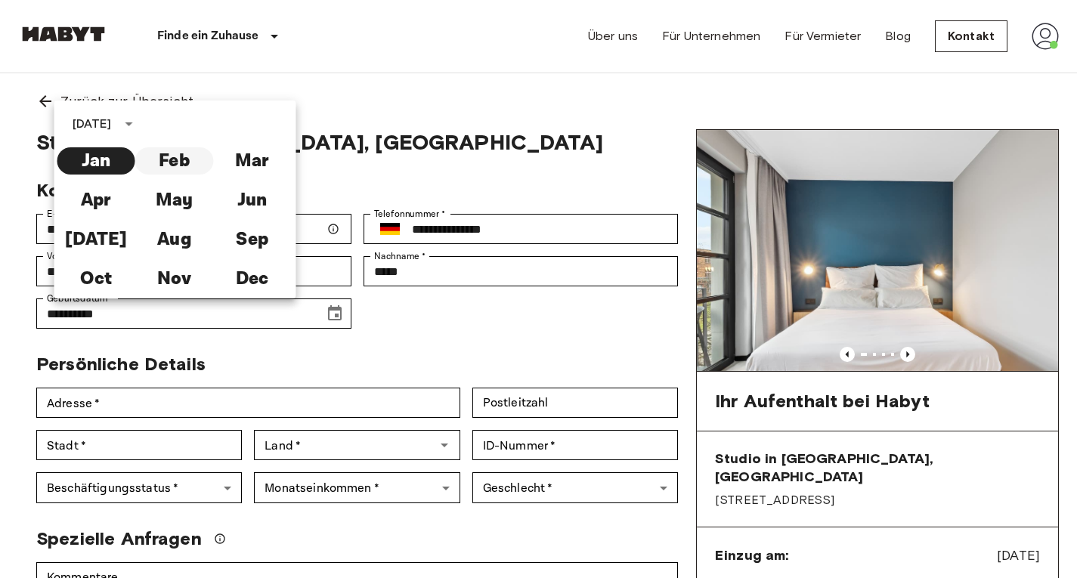
click at [162, 160] on button "Feb" at bounding box center [174, 160] width 78 height 27
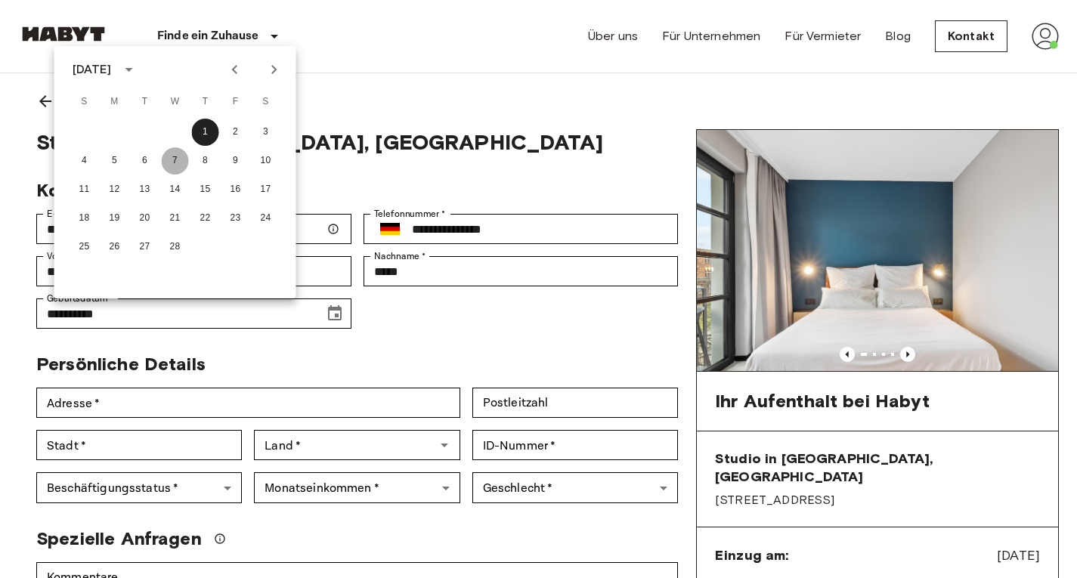
click at [182, 159] on button "7" at bounding box center [175, 160] width 27 height 27
type input "**********"
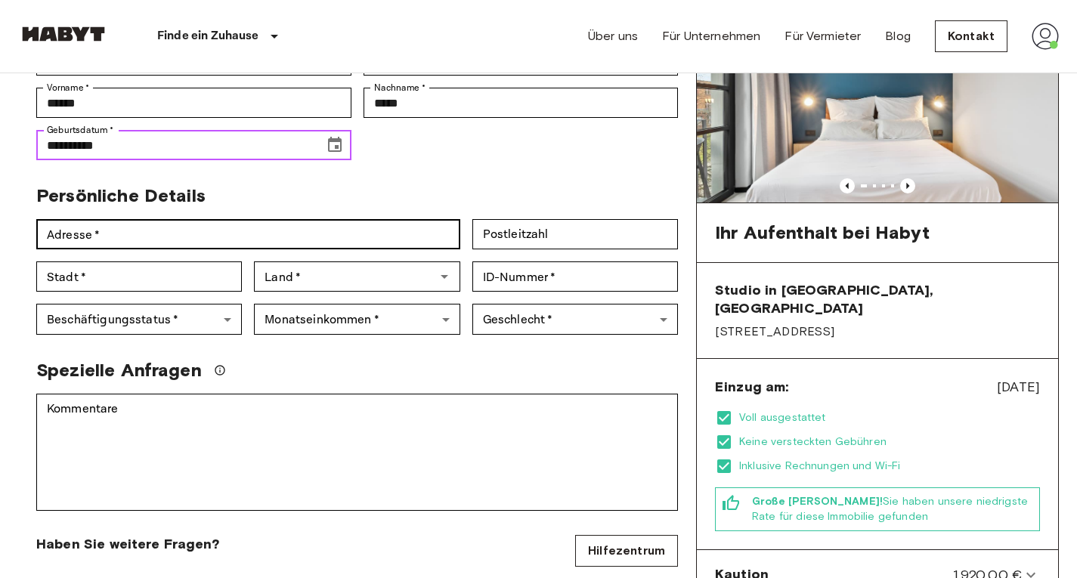
scroll to position [172, 0]
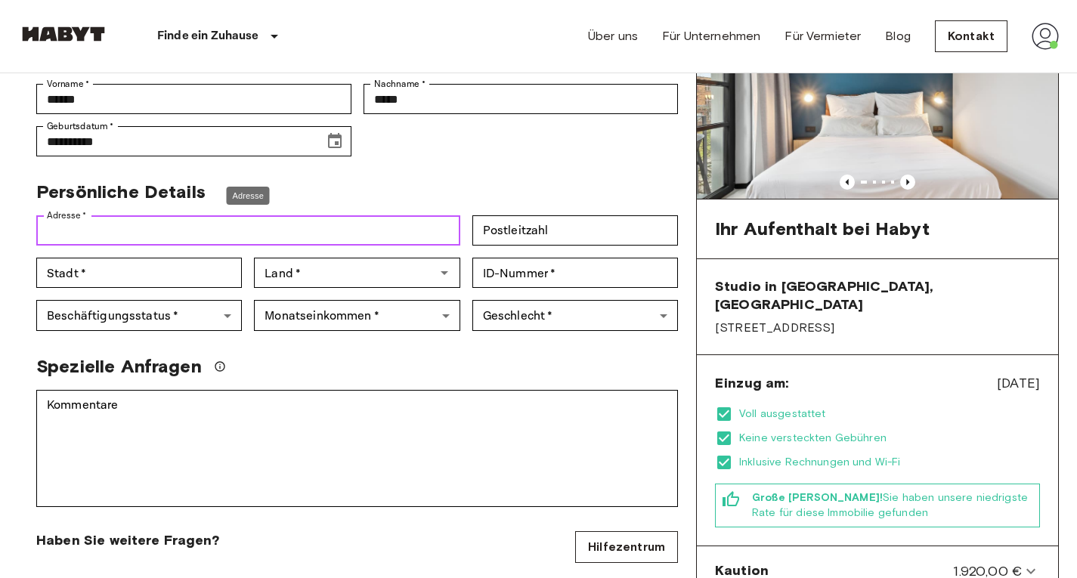
click at [187, 237] on input "Adresse   *" at bounding box center [248, 230] width 424 height 30
type input "**********"
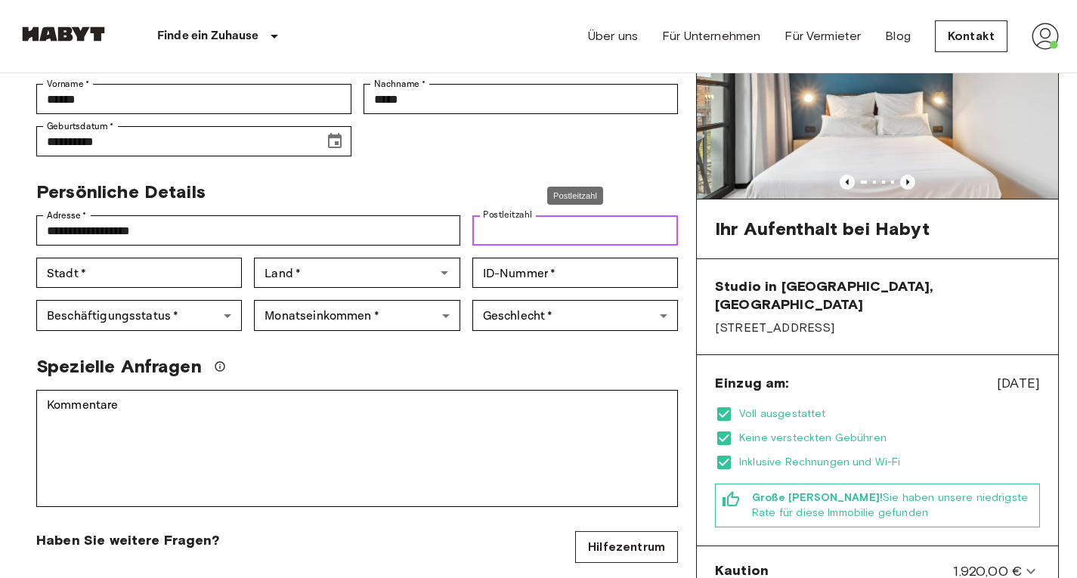
click at [512, 222] on input "Postleitzahl" at bounding box center [575, 230] width 206 height 30
type input "*****"
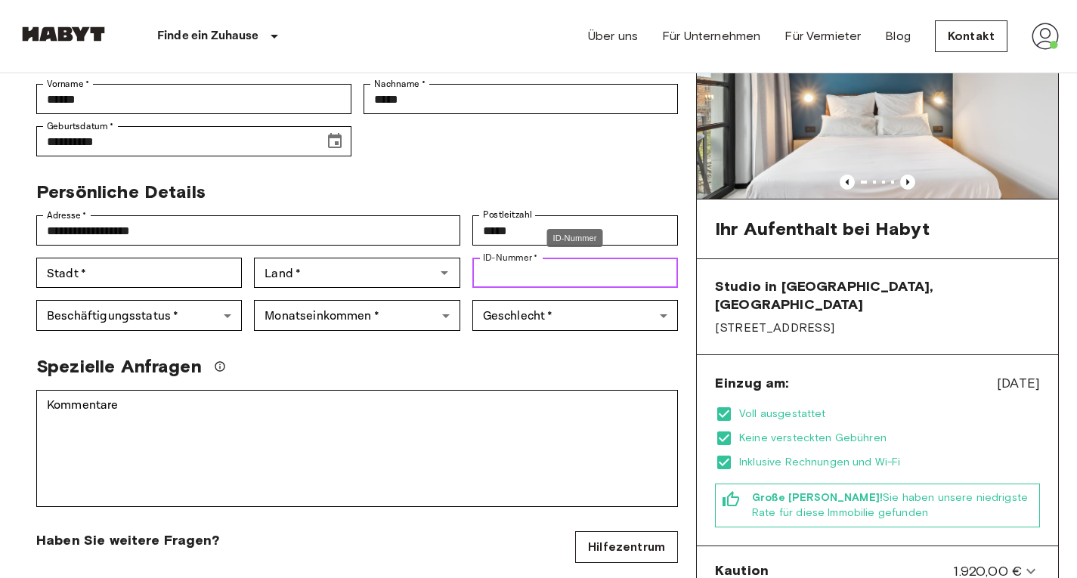
click at [549, 271] on input "ID-Nummer   *" at bounding box center [575, 273] width 206 height 30
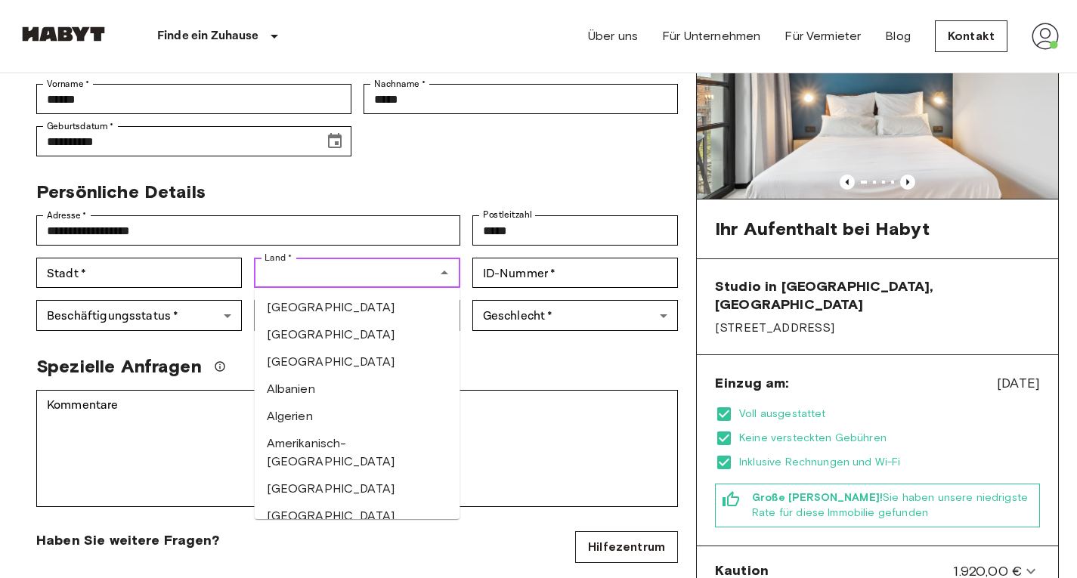
click at [394, 275] on input "Land   *" at bounding box center [344, 272] width 172 height 21
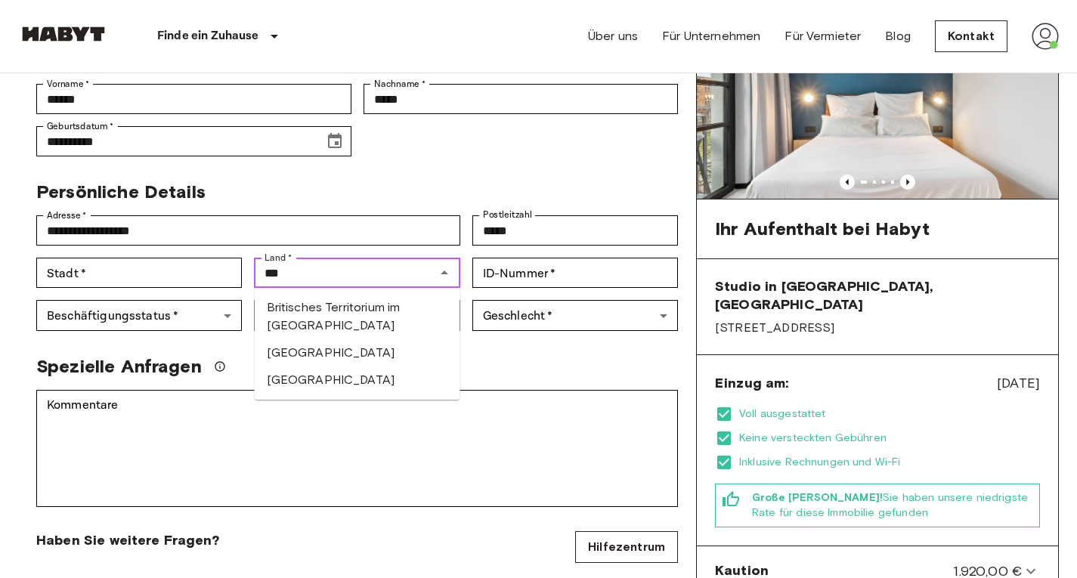
click at [376, 357] on li "[GEOGRAPHIC_DATA]" at bounding box center [358, 352] width 206 height 27
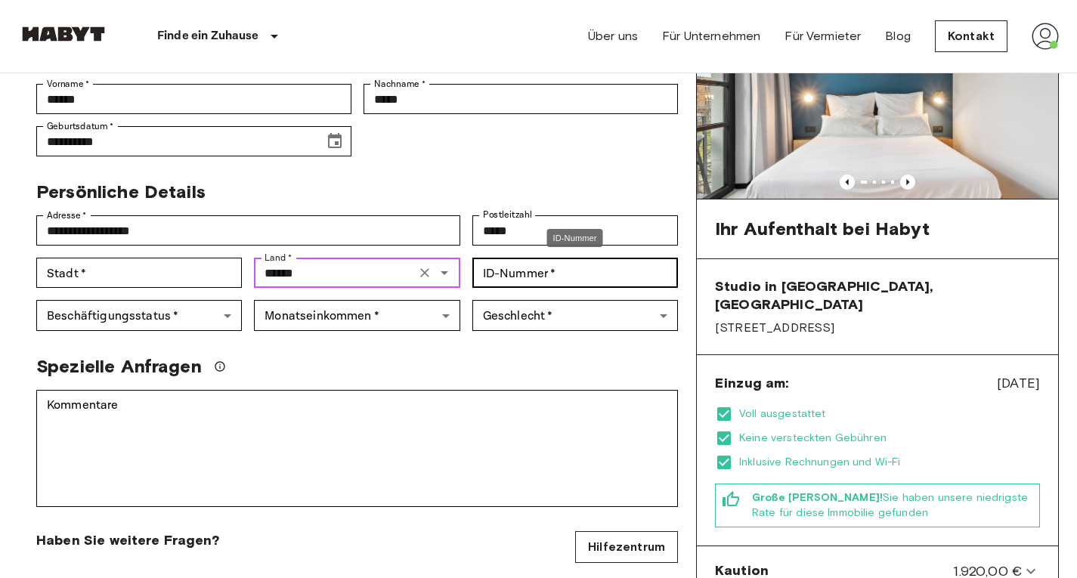
type input "******"
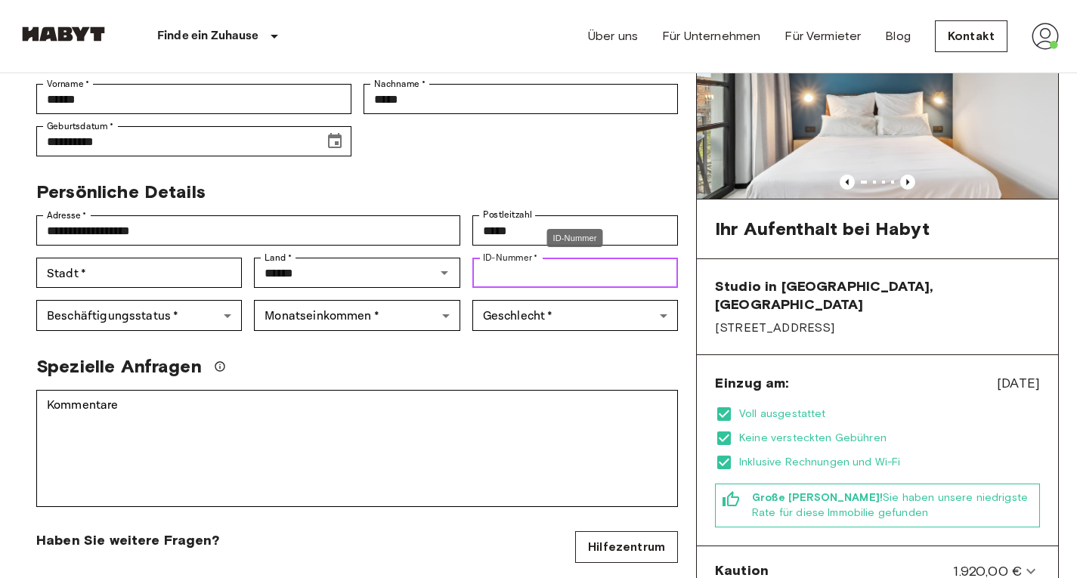
click at [521, 276] on input "ID-Nummer   *" at bounding box center [575, 273] width 206 height 30
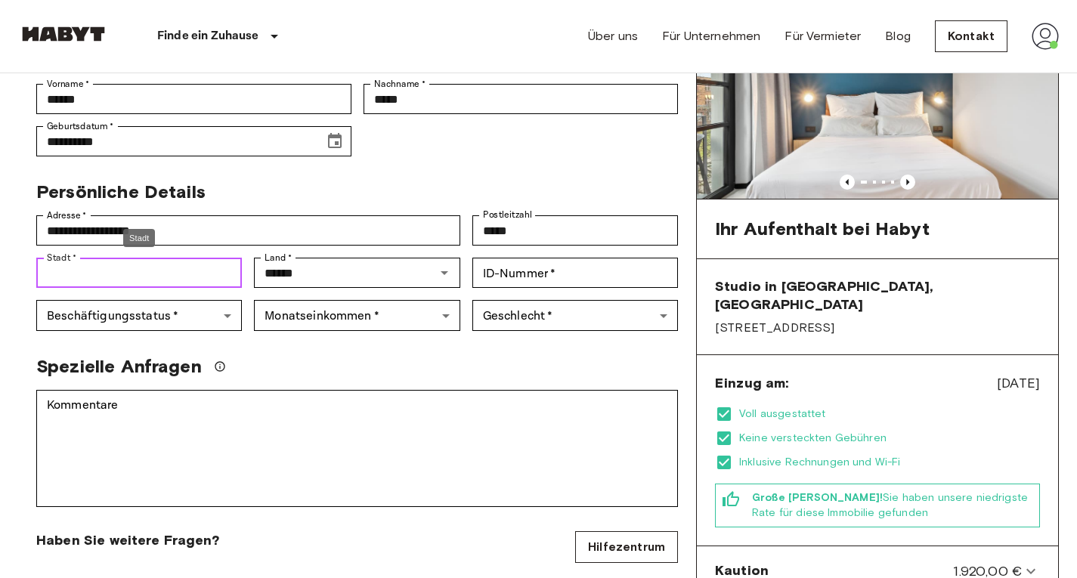
click at [200, 278] on input "Stadt   *" at bounding box center [139, 273] width 206 height 30
type input "******"
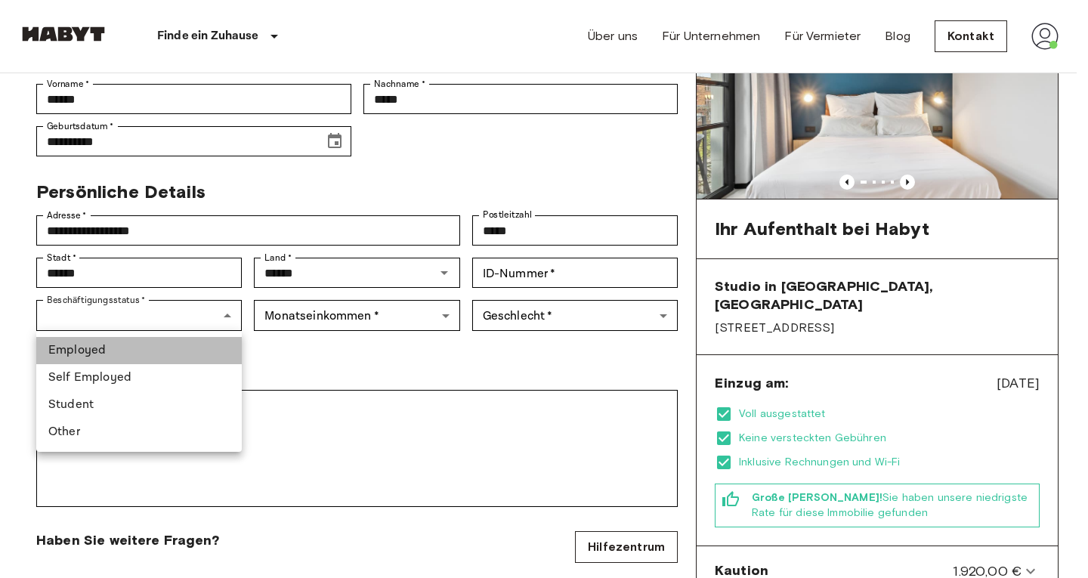
click at [167, 341] on li "Employed" at bounding box center [139, 350] width 206 height 27
type input "********"
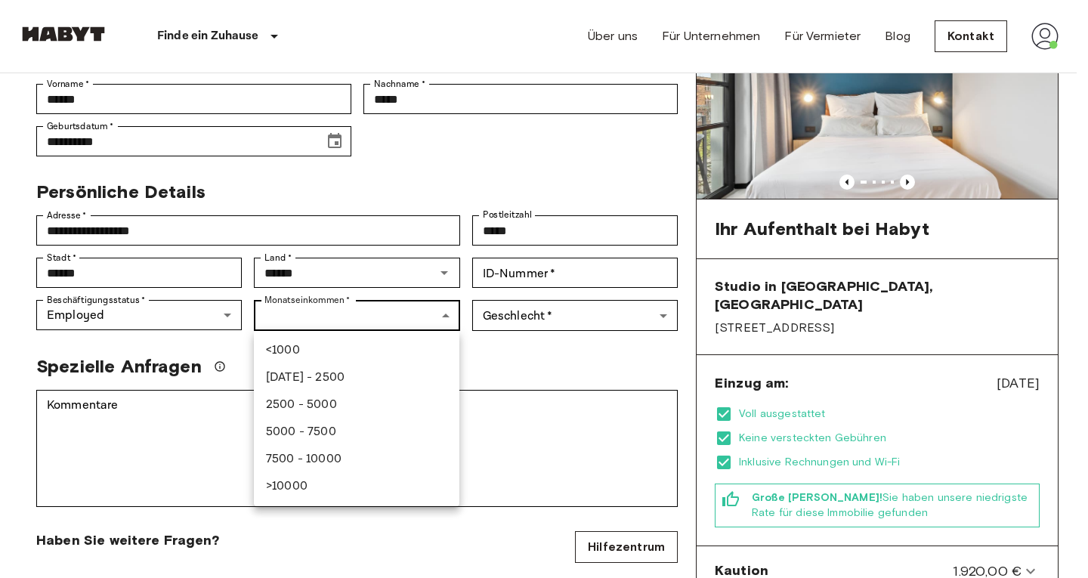
click at [321, 401] on li "2500 - 5000" at bounding box center [357, 404] width 206 height 27
type input "******"
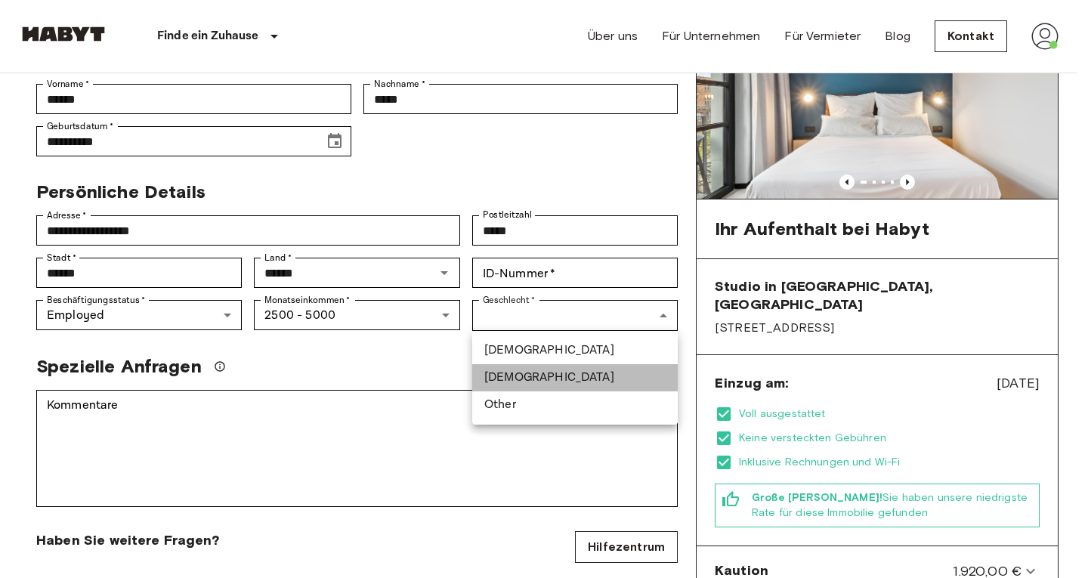
click at [593, 379] on li "[DEMOGRAPHIC_DATA]" at bounding box center [575, 377] width 206 height 27
type input "******"
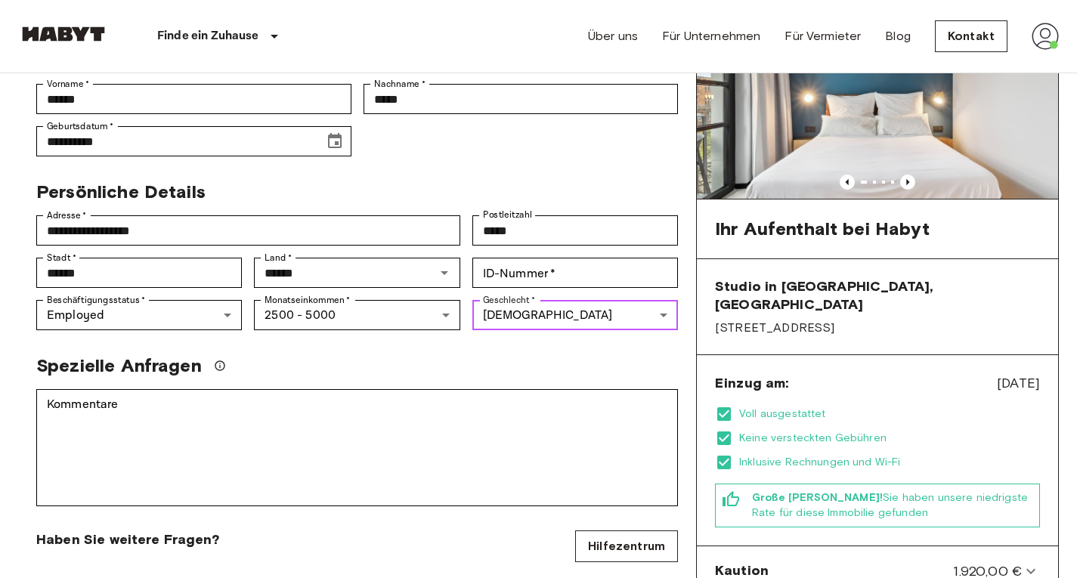
scroll to position [244, 0]
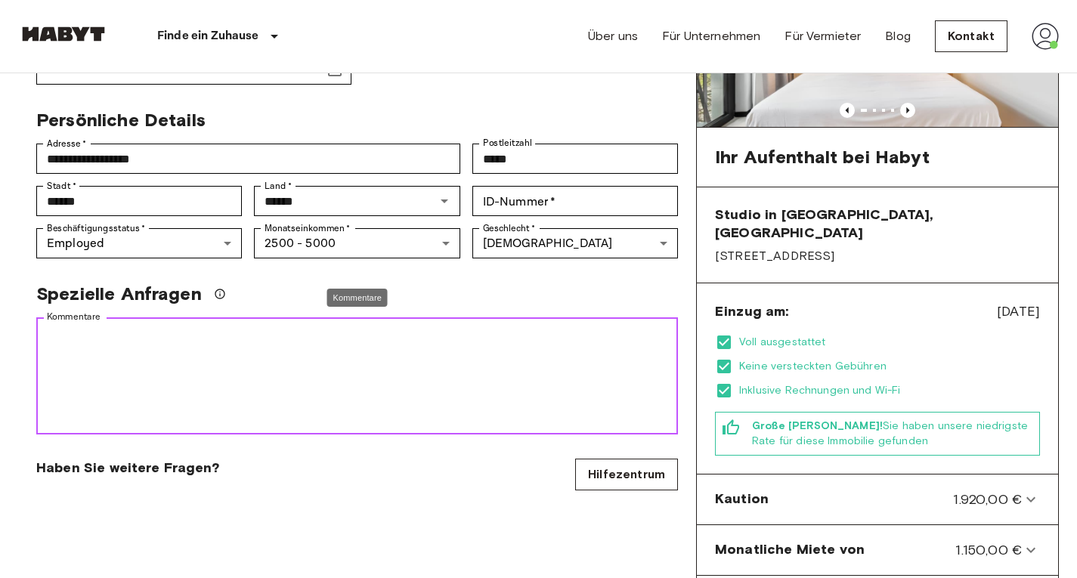
click at [559, 382] on textarea "Kommentare" at bounding box center [357, 376] width 620 height 104
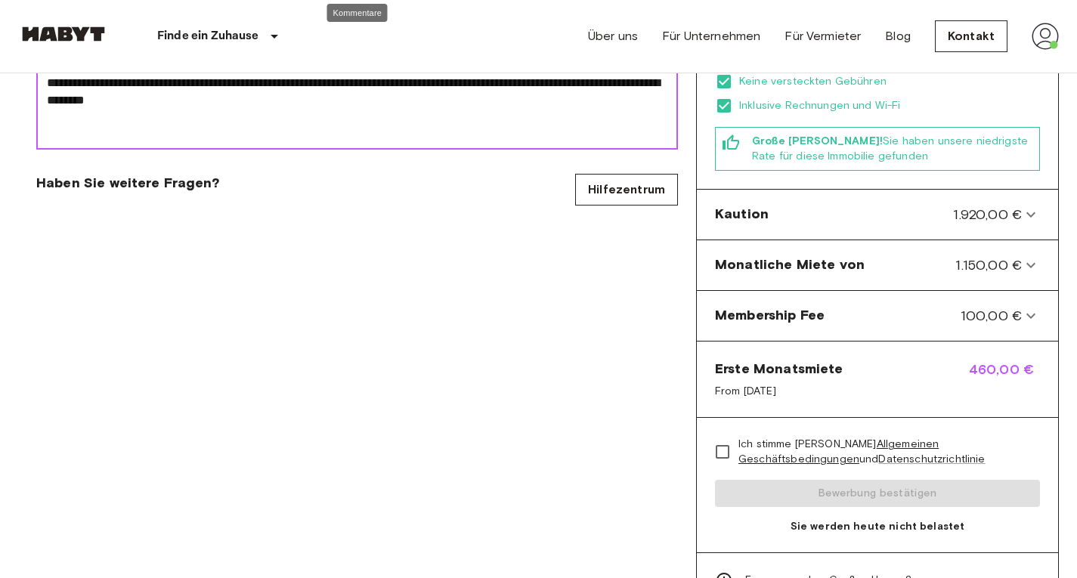
scroll to position [530, 0]
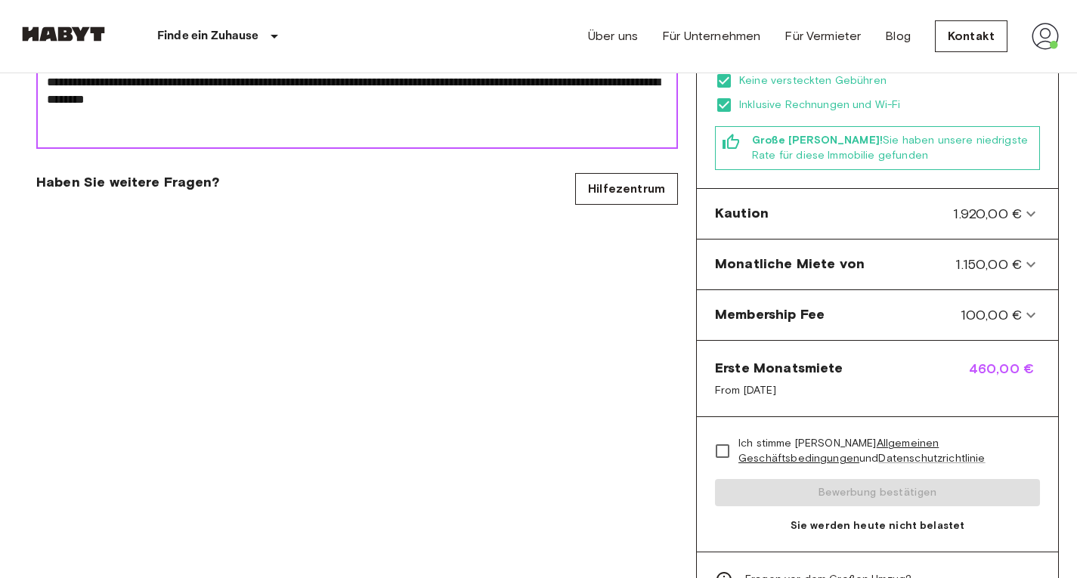
type textarea "**********"
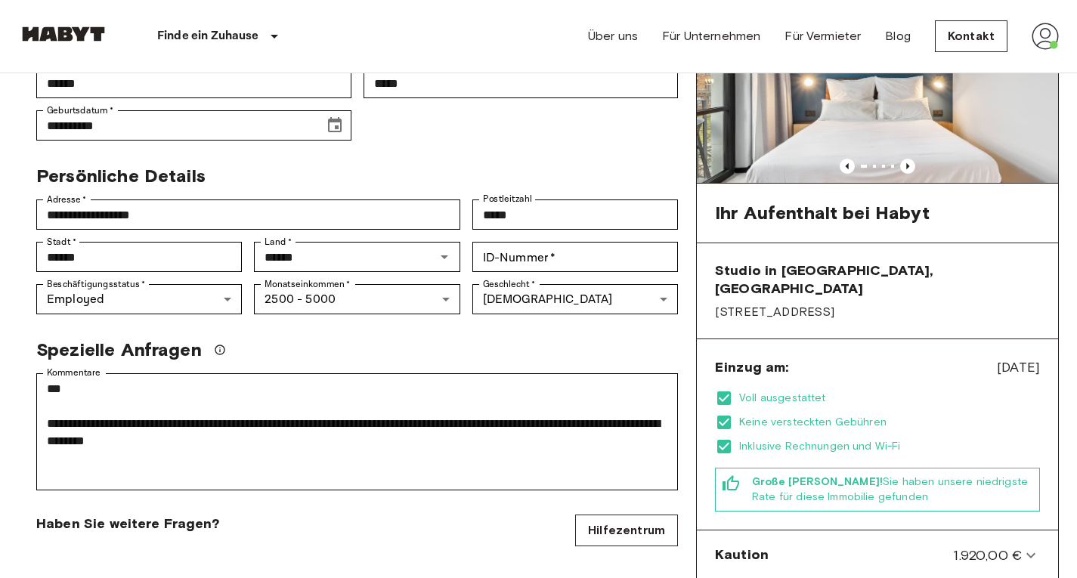
scroll to position [183, 0]
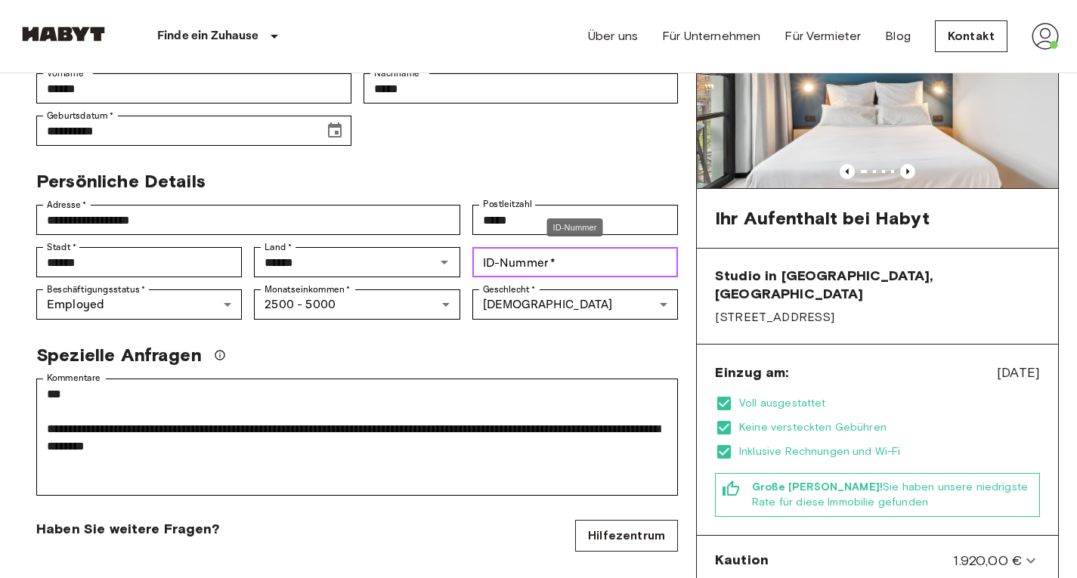
click at [521, 264] on input "ID-Nummer   *" at bounding box center [575, 262] width 206 height 30
click at [490, 260] on input "********" at bounding box center [575, 262] width 206 height 30
type input "********"
click at [578, 345] on div "Spezielle Anfragen" at bounding box center [357, 355] width 642 height 23
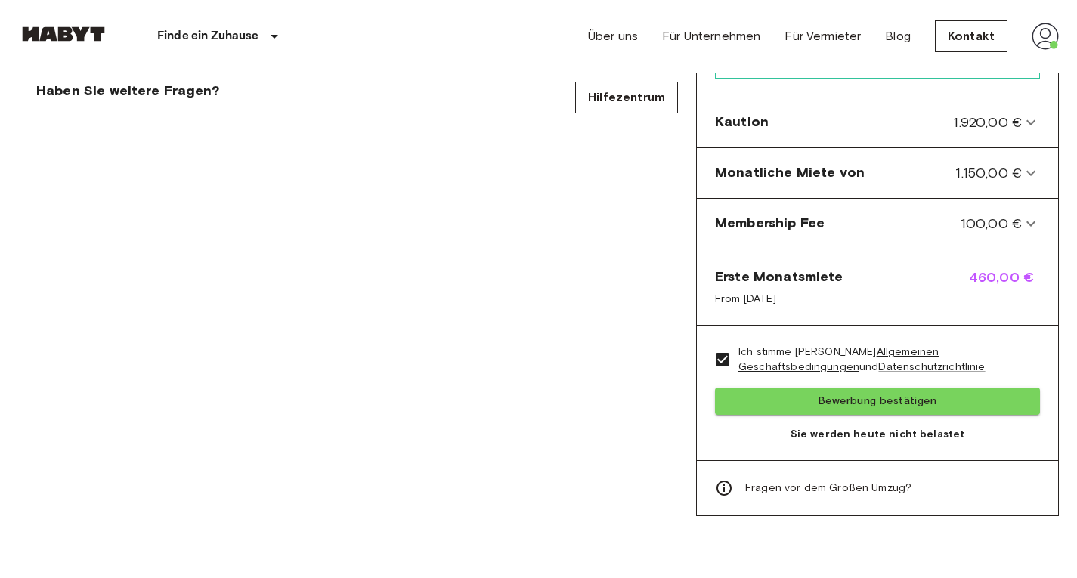
scroll to position [622, 0]
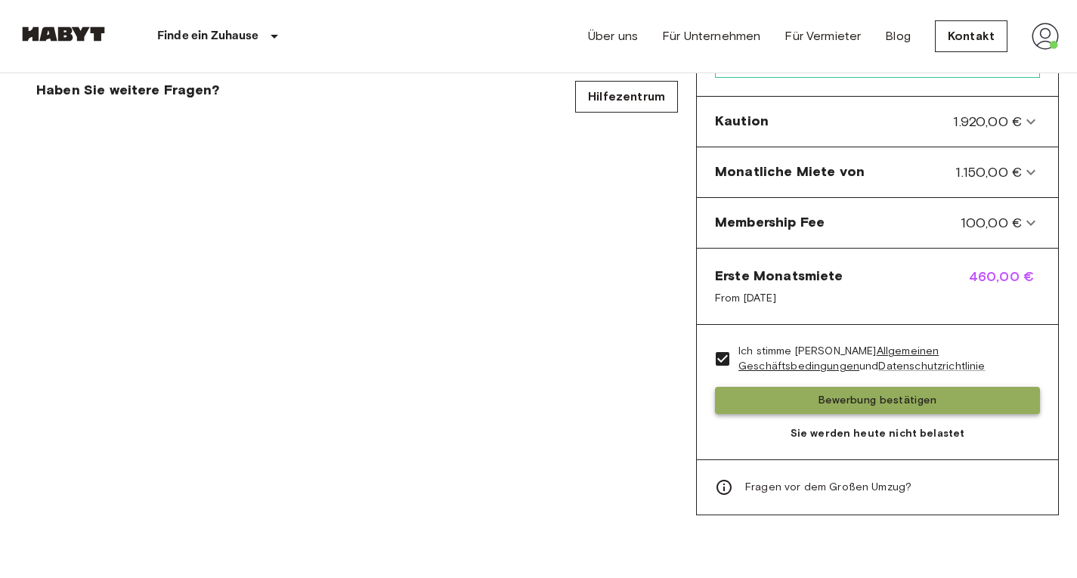
click at [838, 387] on button "Bewerbung bestätigen" at bounding box center [877, 401] width 325 height 28
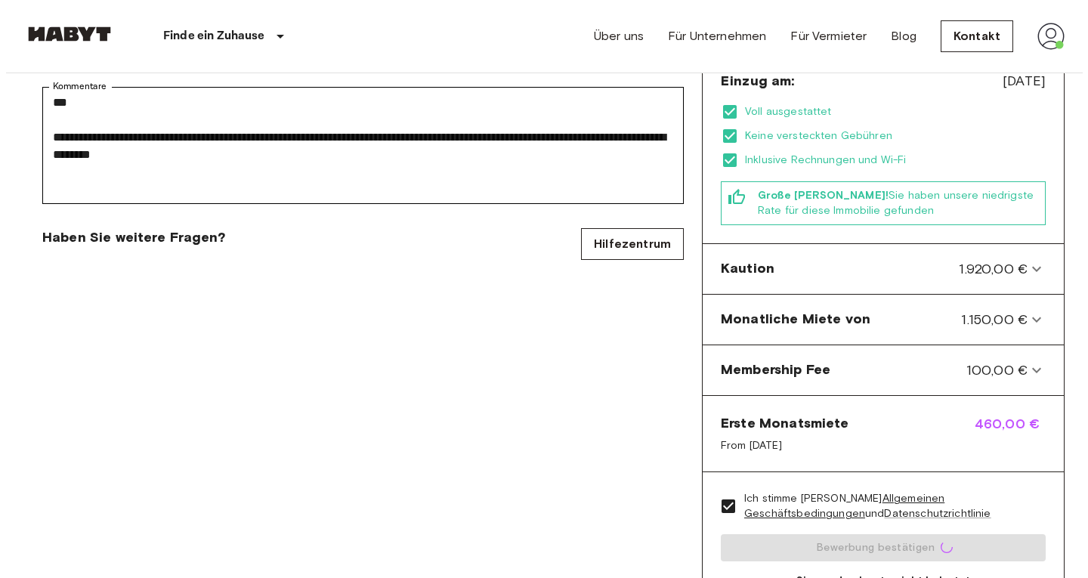
scroll to position [474, 0]
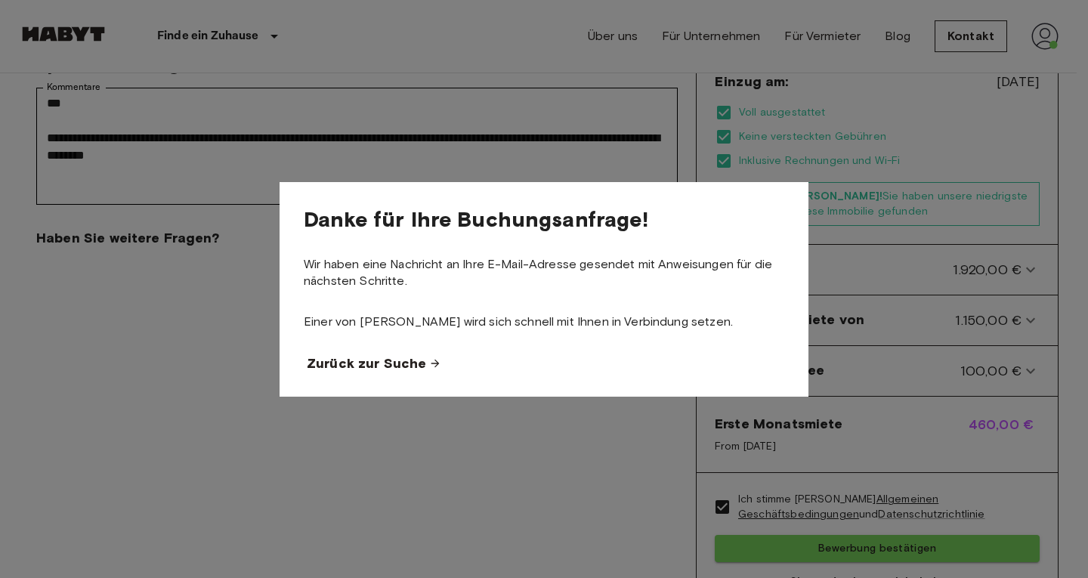
click at [389, 367] on span "Zurück zur Suche" at bounding box center [366, 363] width 119 height 18
